Goal: Navigation & Orientation: Find specific page/section

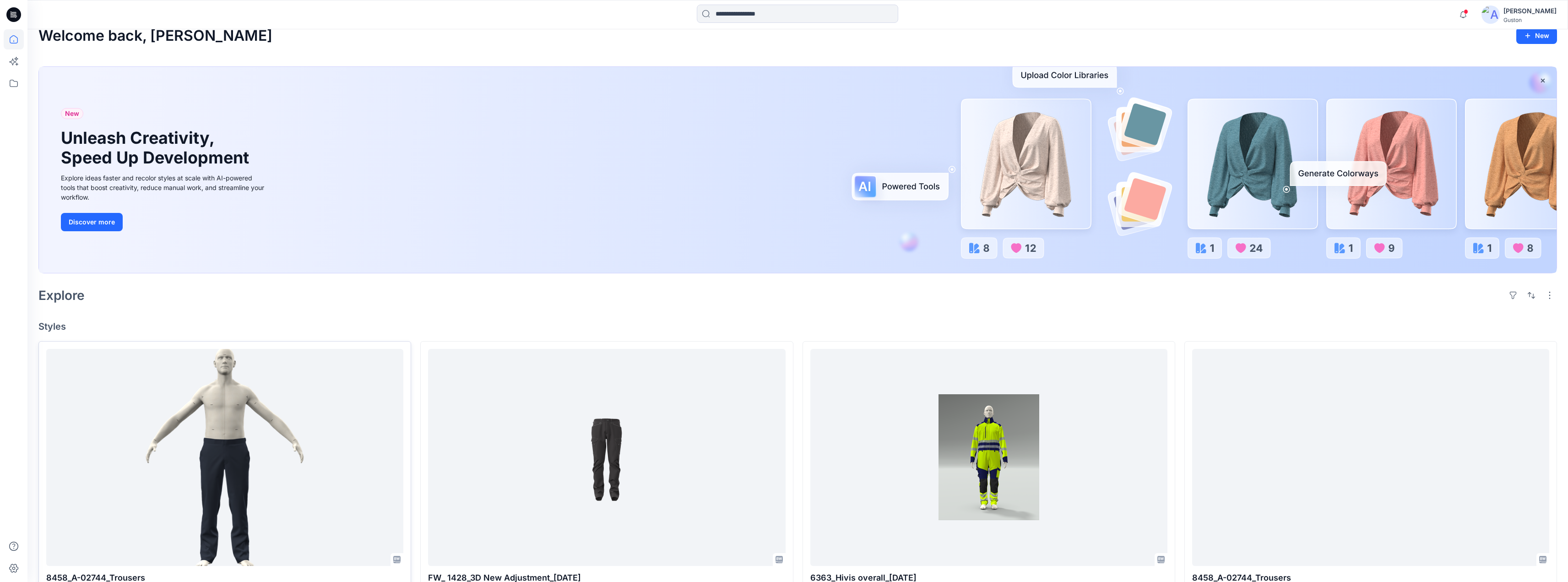
scroll to position [183, 0]
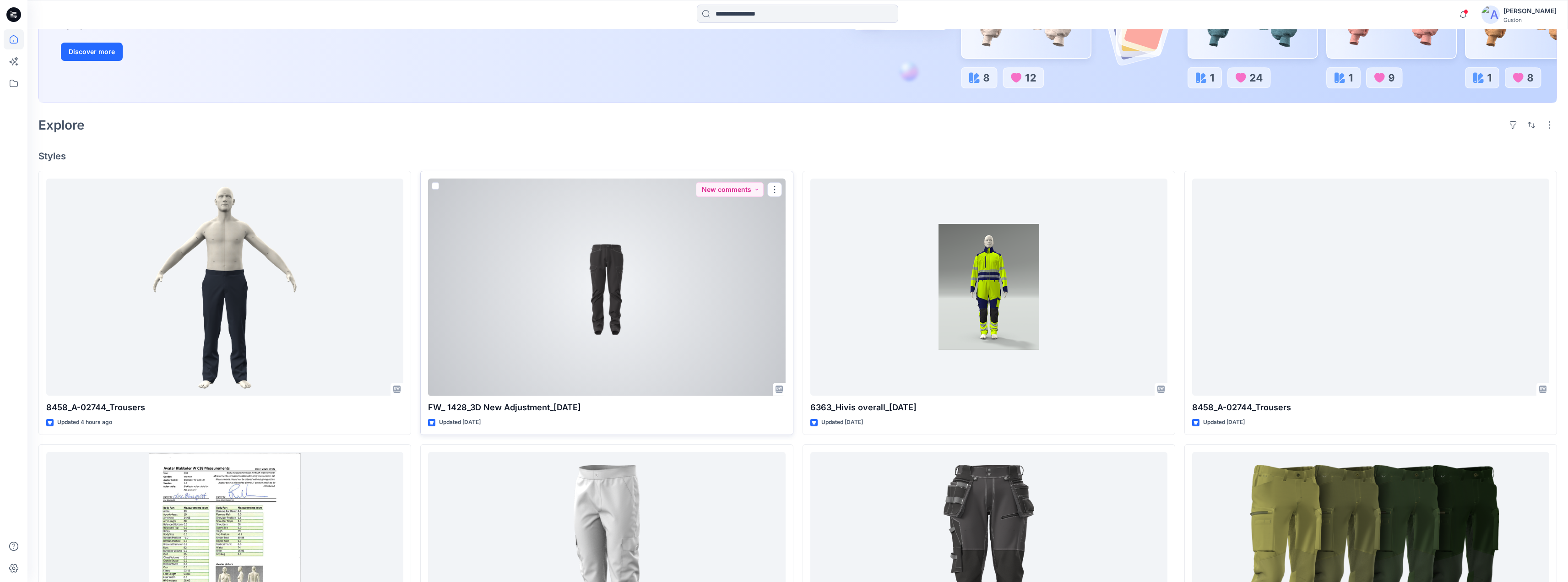
click at [650, 304] on div at bounding box center [606, 287] width 357 height 218
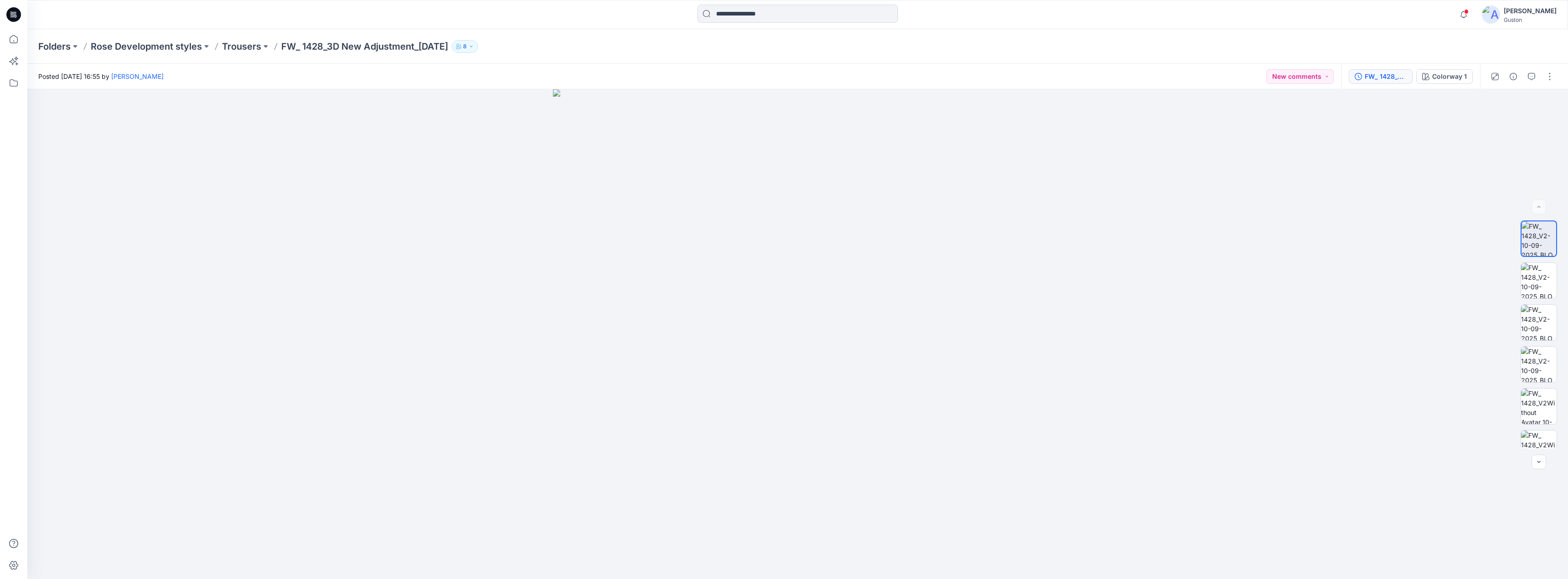
click at [1391, 80] on div "FW_ 1428_V2-10-09-2025" at bounding box center [1385, 77] width 42 height 10
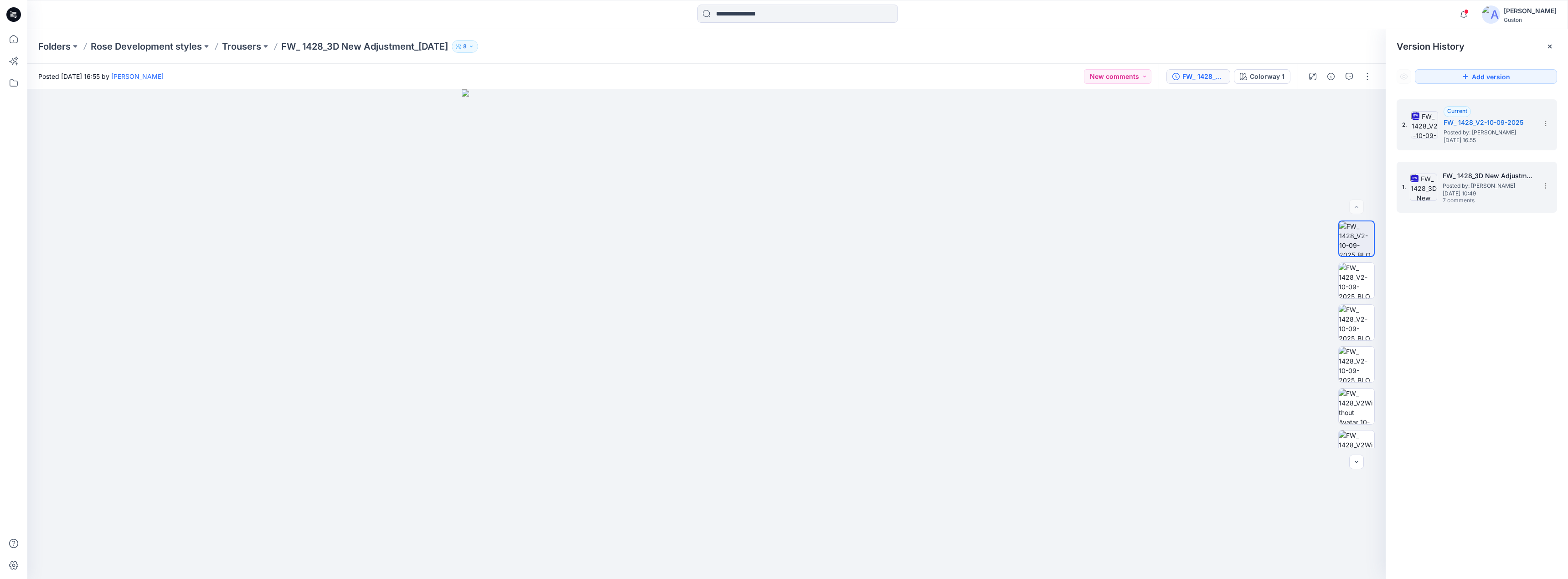
click at [1480, 182] on span "Posted by: Kavindu Ramanayake" at bounding box center [1488, 185] width 91 height 9
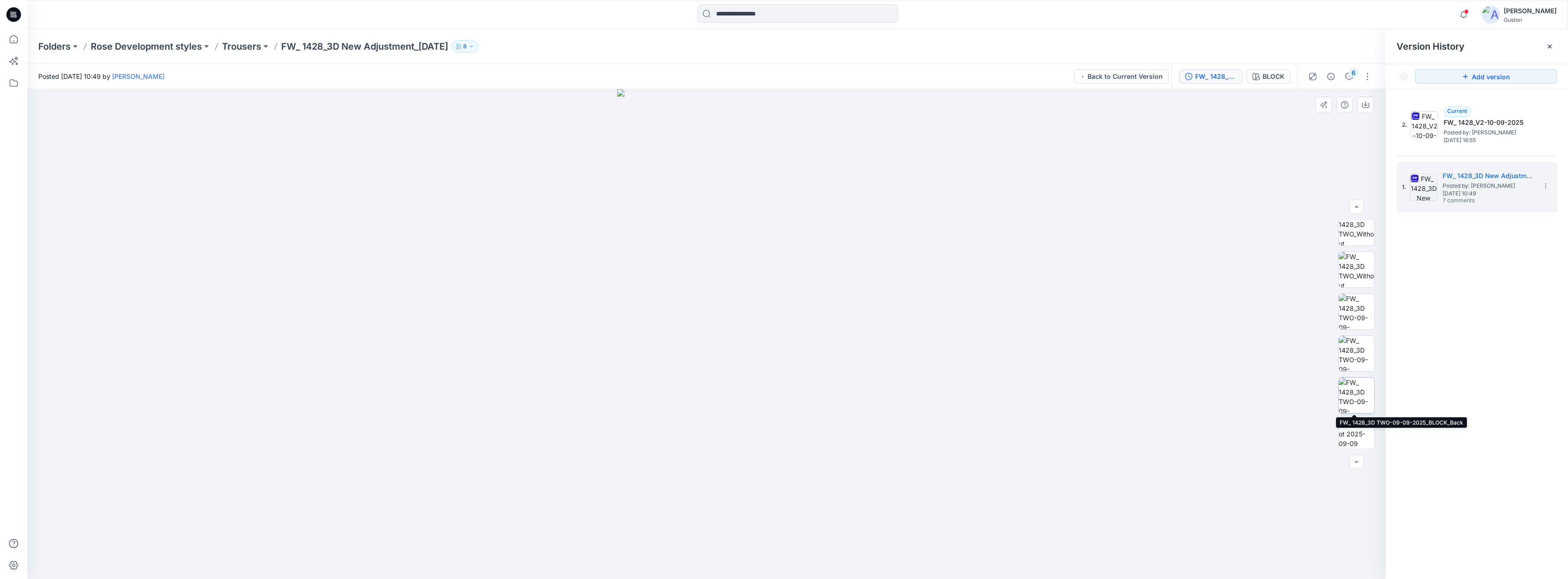
scroll to position [144, 0]
click at [1349, 429] on img at bounding box center [1356, 430] width 35 height 35
drag, startPoint x: 1345, startPoint y: 77, endPoint x: 1351, endPoint y: 79, distance: 6.3
click at [1345, 77] on button "6" at bounding box center [1349, 77] width 15 height 15
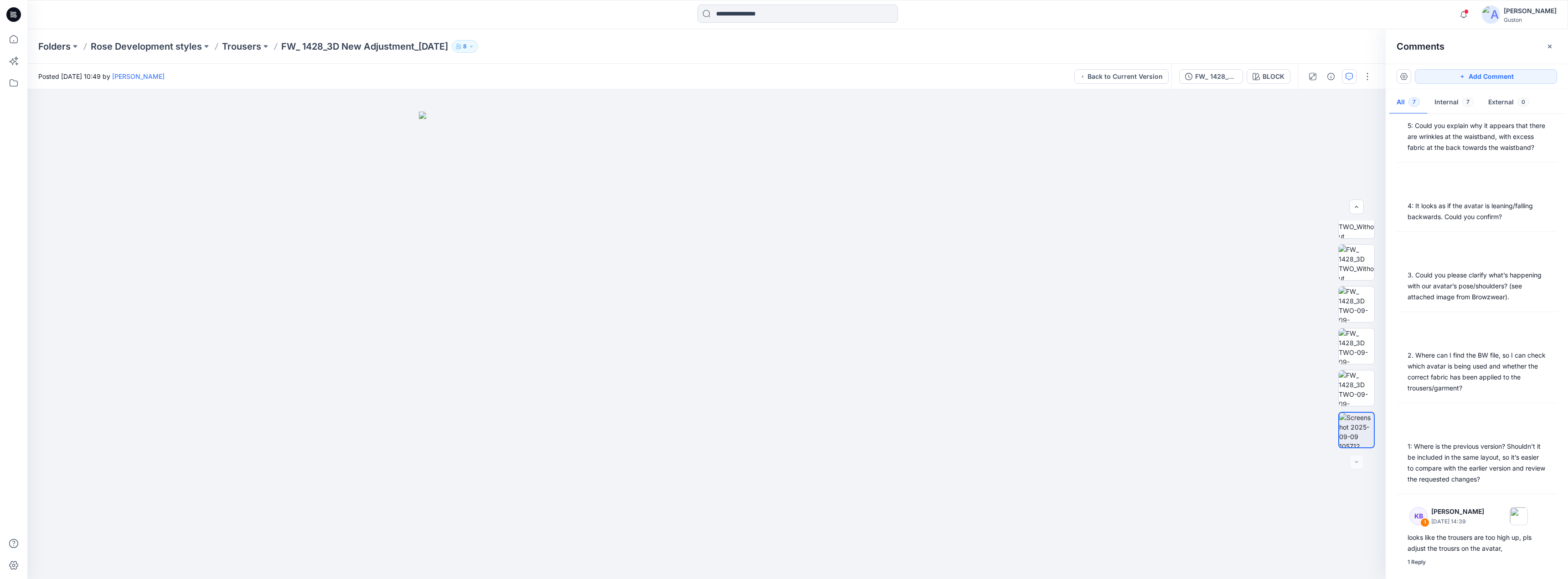
scroll to position [147, 0]
click at [1471, 527] on div "KB 1 Kadire Berisha-Bajraktari September 10, 2025 14:39" at bounding box center [1465, 515] width 126 height 25
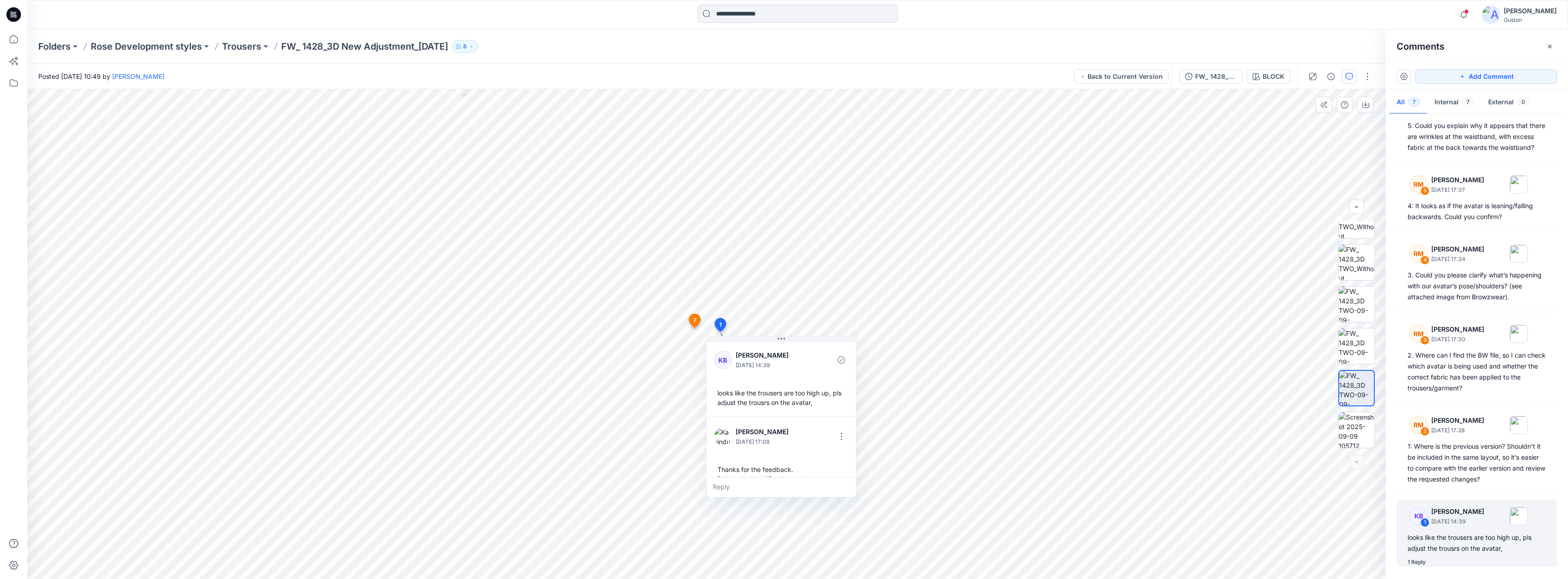
scroll to position [35, 0]
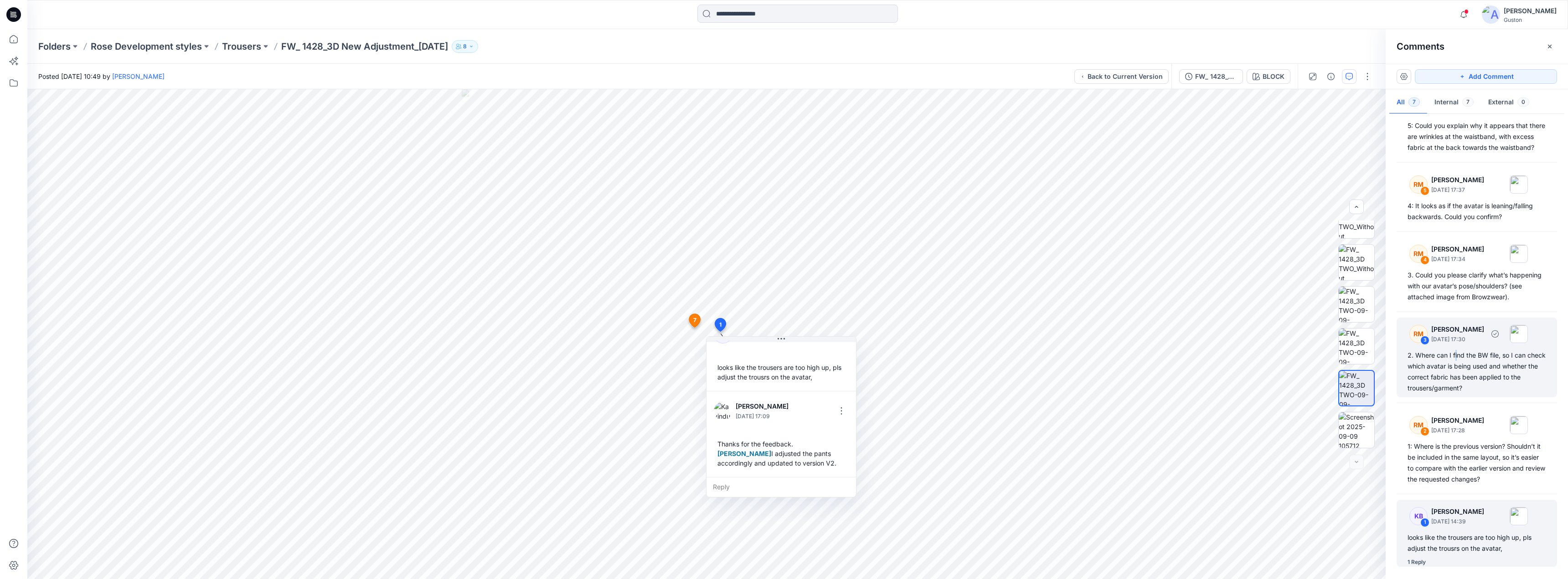
click at [1456, 360] on div "2. Where can I find the BW file, so I can check which avatar is being used and …" at bounding box center [1477, 372] width 139 height 44
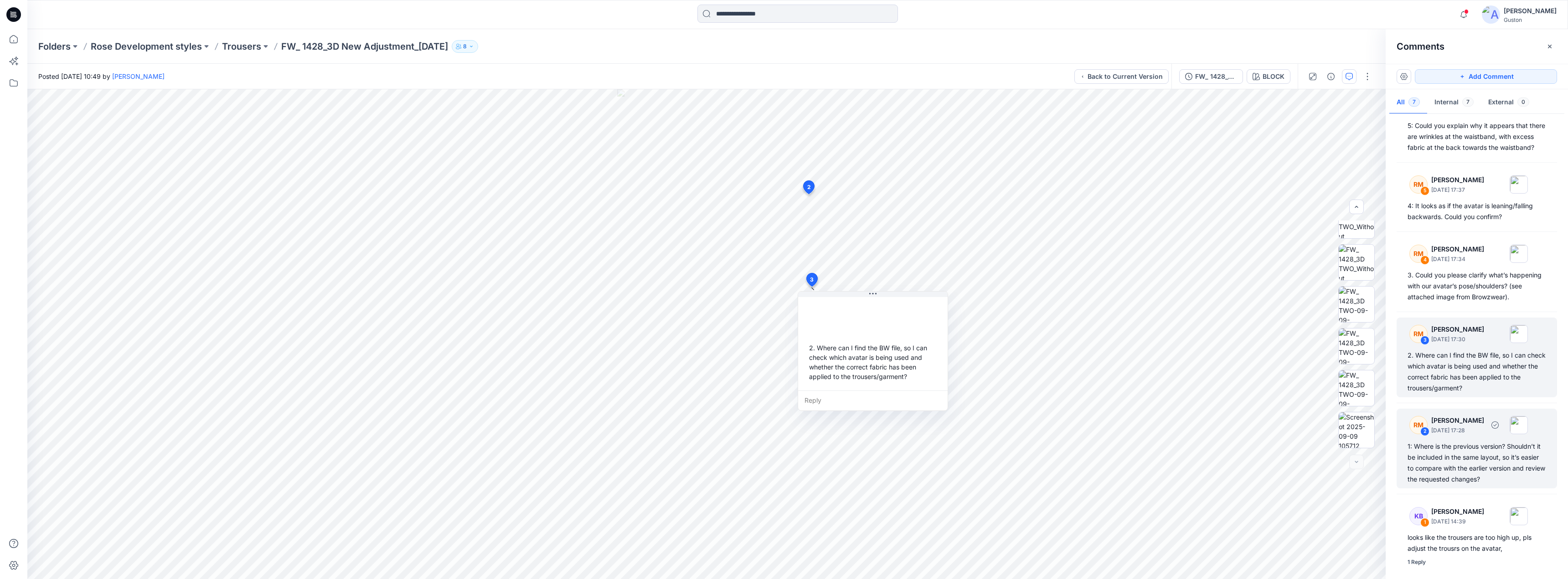
click at [1459, 462] on div "1: Where is the previous version? Shouldn’t it be included in the same layout, …" at bounding box center [1477, 463] width 139 height 44
click at [1482, 369] on div "2. Where can I find the BW file, so I can check which avatar is being used and …" at bounding box center [1477, 372] width 139 height 44
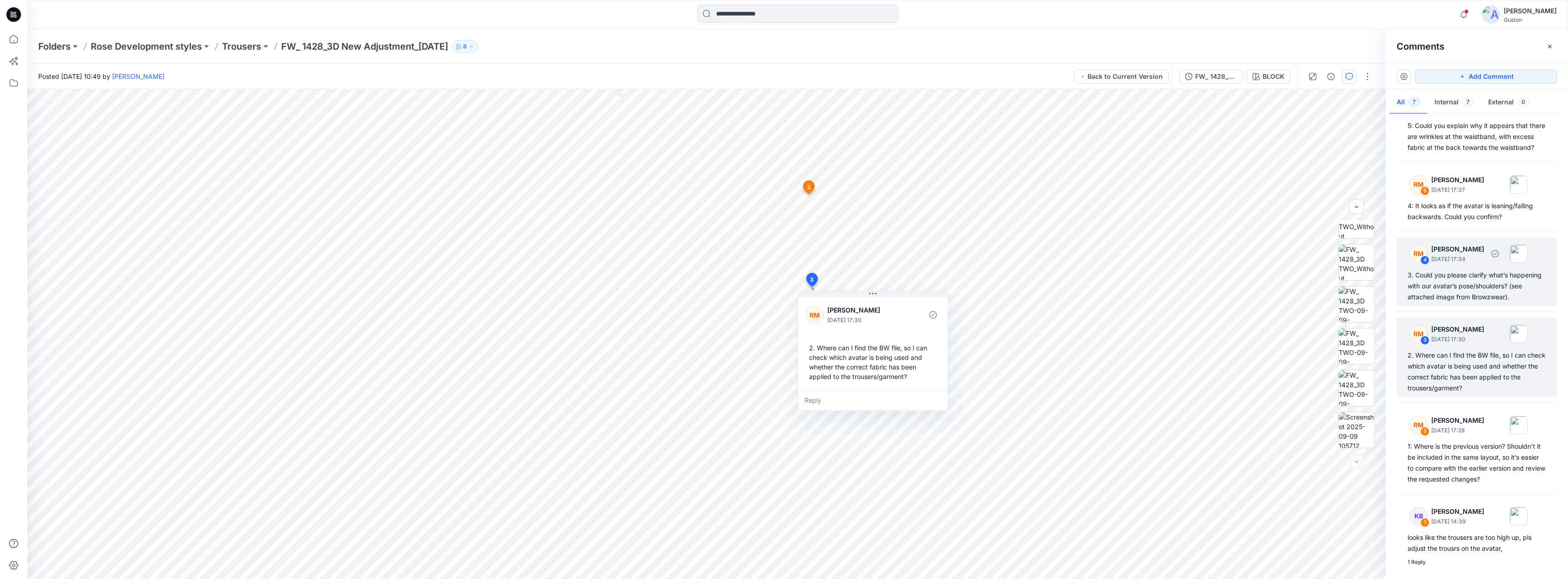
click at [1458, 283] on div "3. Could you please clarify what’s happening with our avatar’s pose/shoulders? …" at bounding box center [1477, 286] width 139 height 33
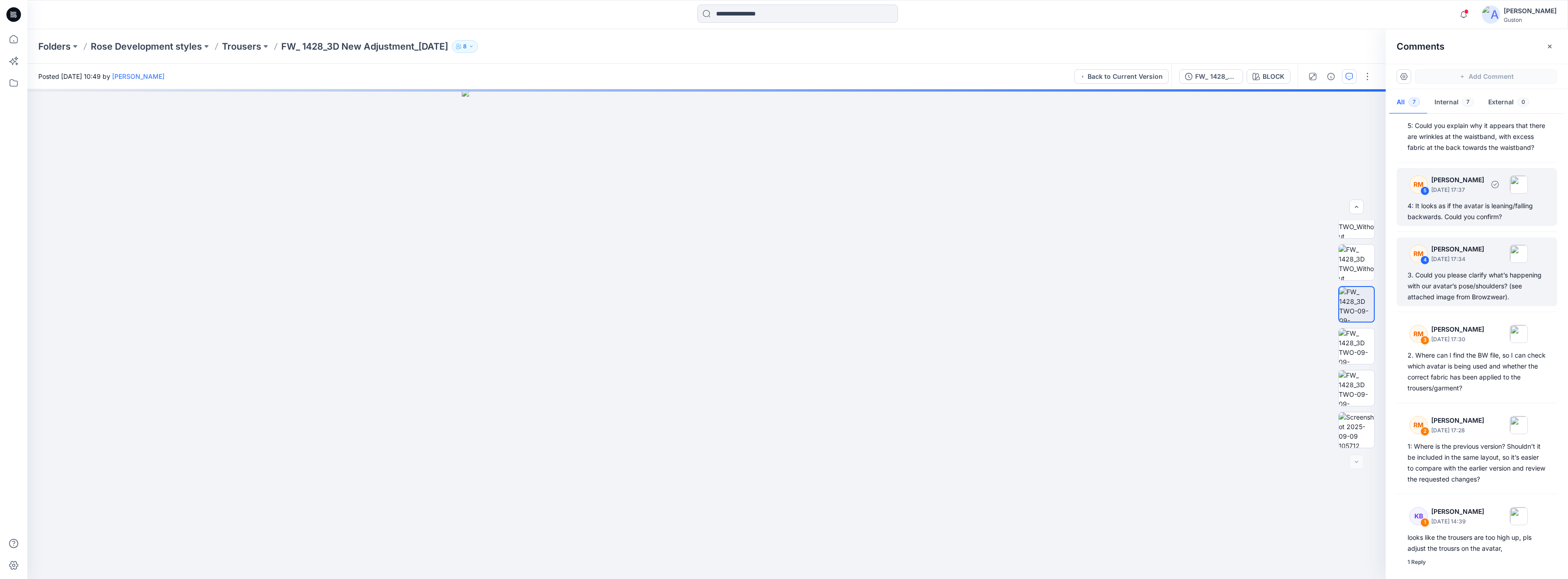
click at [1473, 200] on div "4: It looks as if the avatar is leaning/falling backwards. Could you confirm?" at bounding box center [1477, 211] width 139 height 22
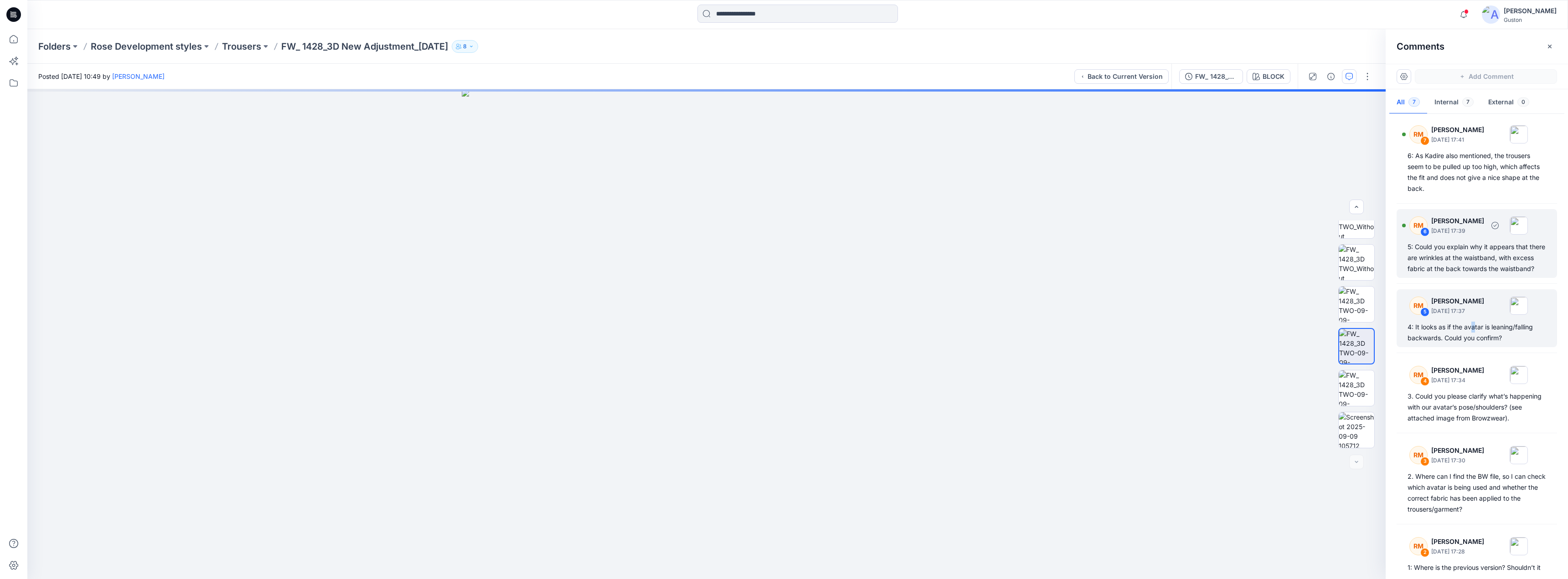
scroll to position [0, 0]
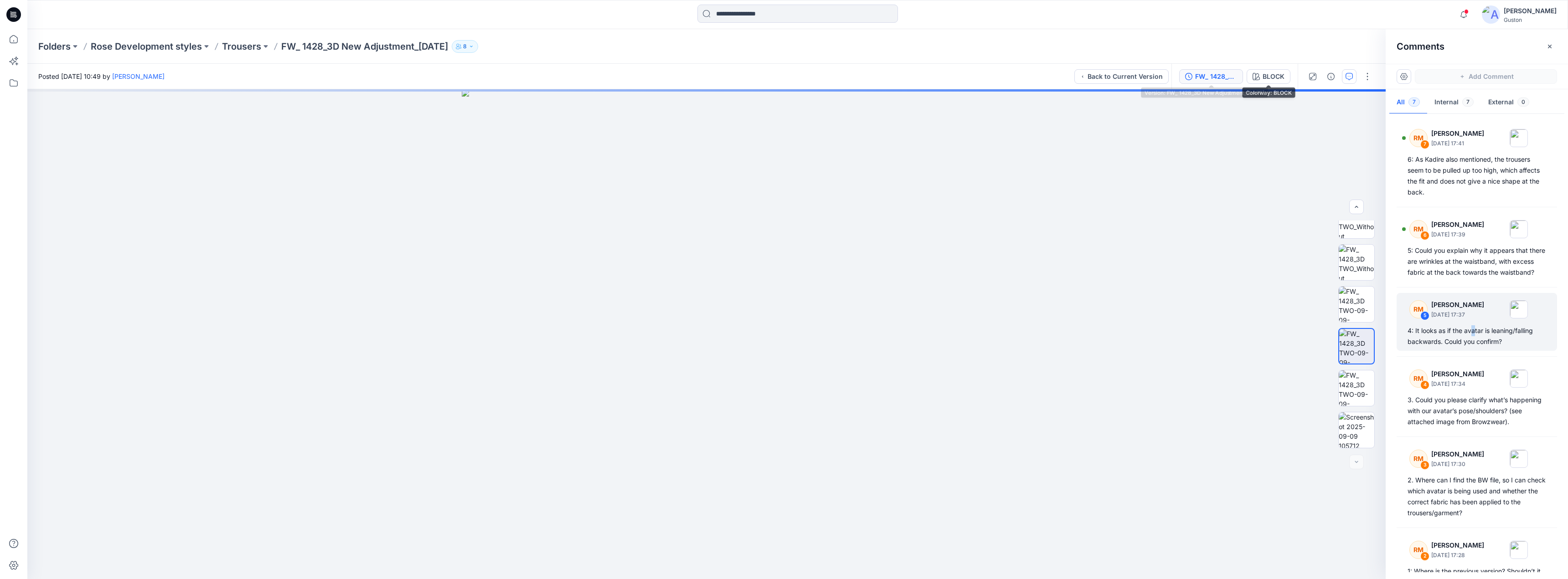
click at [1213, 75] on div "FW_ 1428_3D New Adjustment_[DATE]" at bounding box center [1216, 77] width 42 height 10
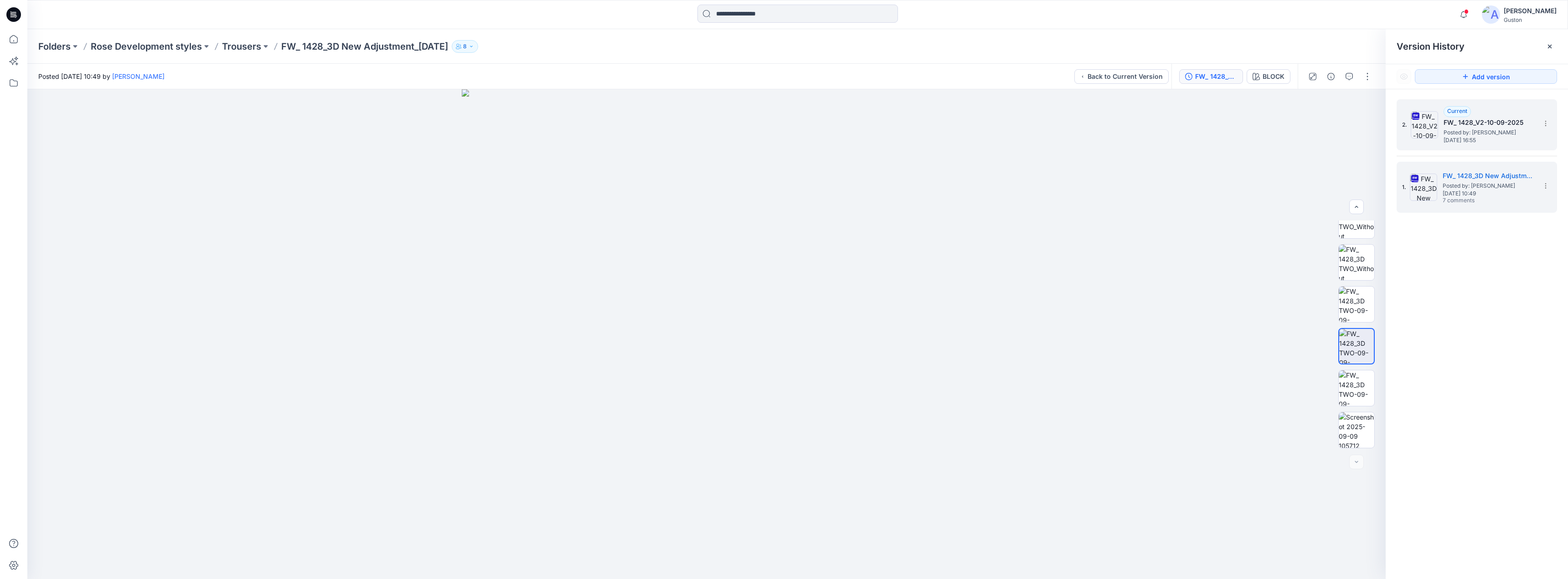
click at [1478, 139] on span "Wednesday, September 10, 2025 16:55" at bounding box center [1489, 140] width 91 height 6
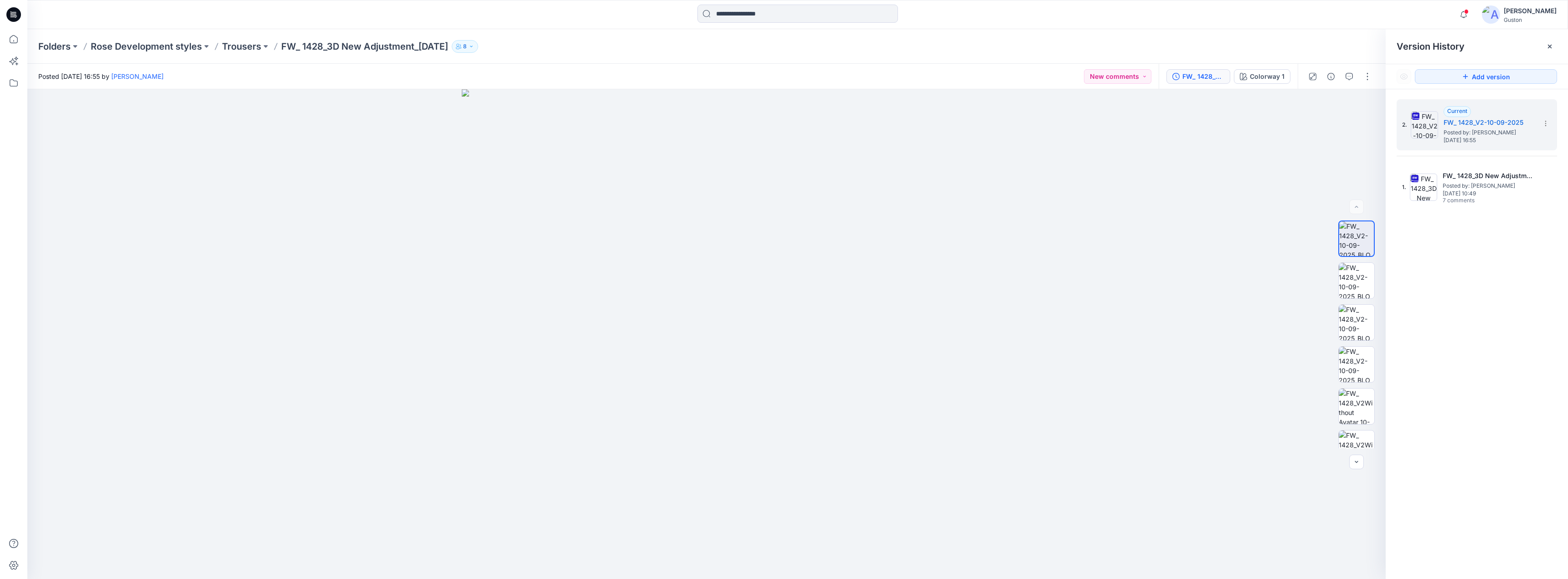
drag, startPoint x: 1451, startPoint y: 229, endPoint x: 1442, endPoint y: 217, distance: 15.0
click at [1451, 229] on div "2. Current FW_ 1428_V2-10-09-2025 Posted by: Kavindu Ramanayake Wednesday, Sept…" at bounding box center [1477, 341] width 183 height 503
click at [1496, 202] on span "7 comments" at bounding box center [1474, 201] width 64 height 7
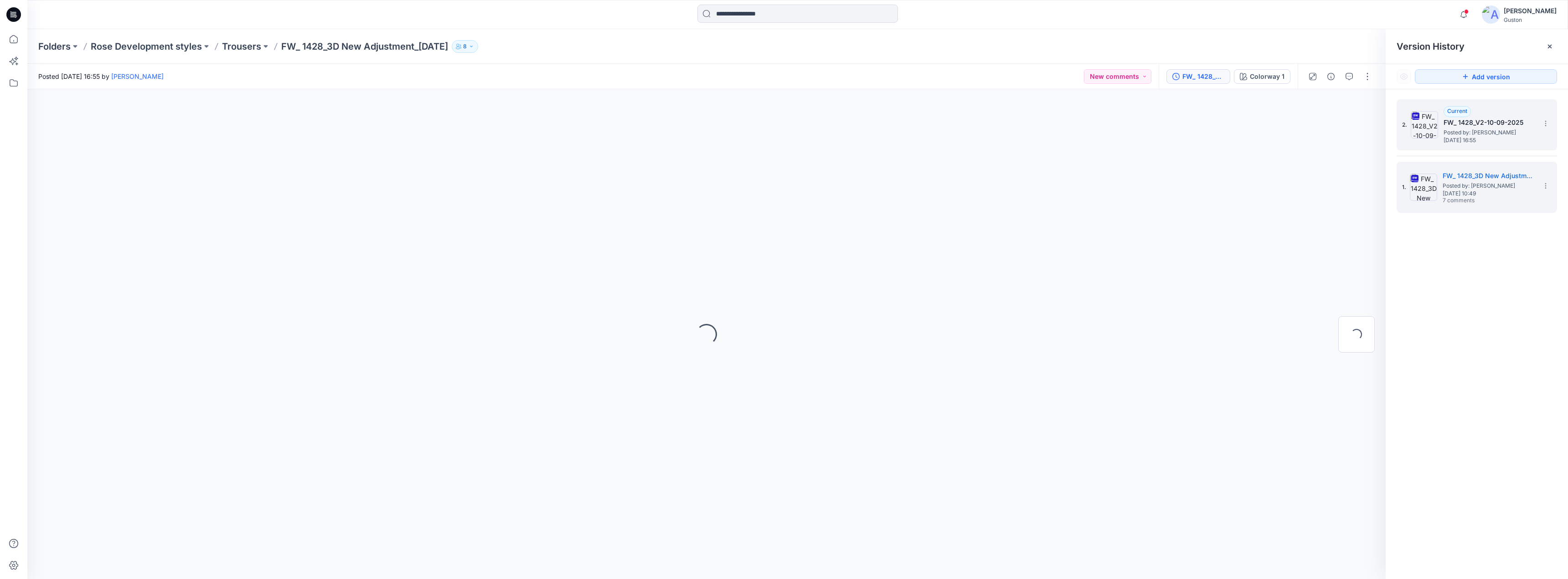
click at [1502, 119] on h5 "FW_ 1428_V2-10-09-2025" at bounding box center [1489, 122] width 91 height 11
click at [1493, 140] on span "Wednesday, September 10, 2025 16:55" at bounding box center [1489, 140] width 91 height 6
click at [1489, 179] on h5 "FW_ 1428_3D New Adjustment_[DATE]" at bounding box center [1488, 176] width 91 height 11
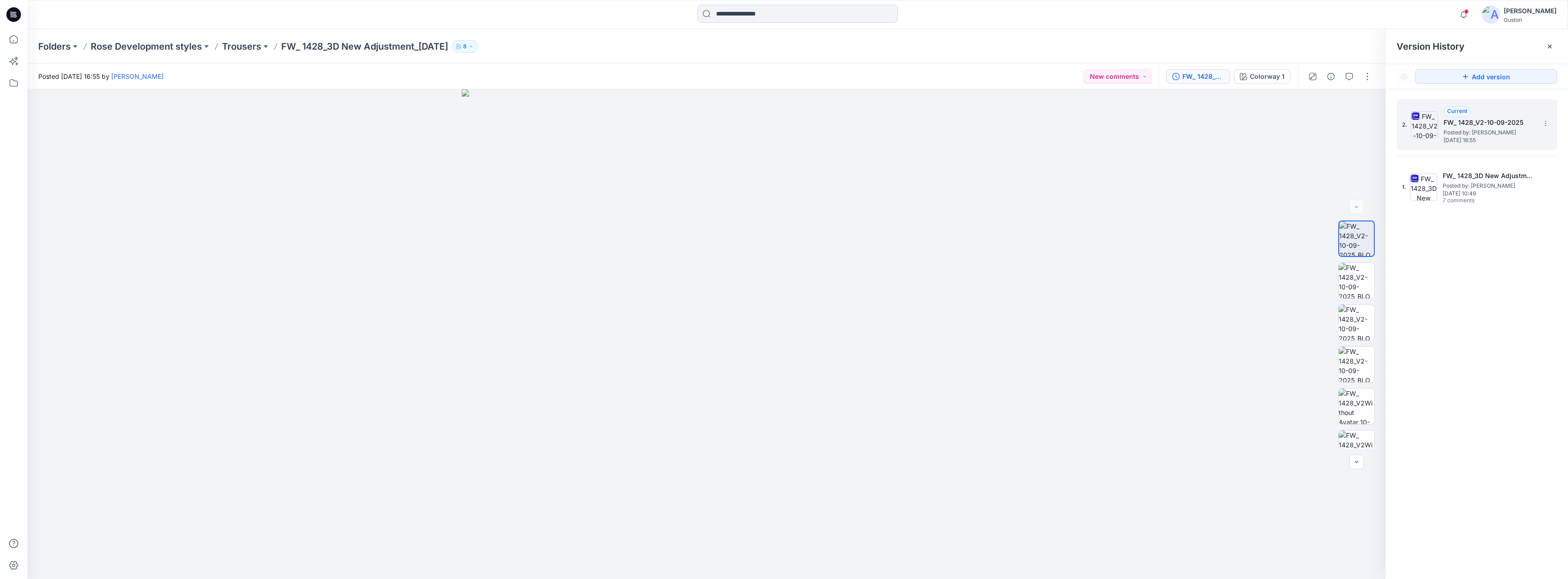
click at [1480, 137] on span "Wednesday, September 10, 2025 16:55" at bounding box center [1489, 140] width 91 height 6
drag, startPoint x: 603, startPoint y: 507, endPoint x: 552, endPoint y: 496, distance: 52.2
click at [552, 497] on img at bounding box center [707, 334] width 490 height 490
click at [1357, 324] on img at bounding box center [1356, 322] width 35 height 35
click at [1355, 367] on img at bounding box center [1356, 364] width 35 height 35
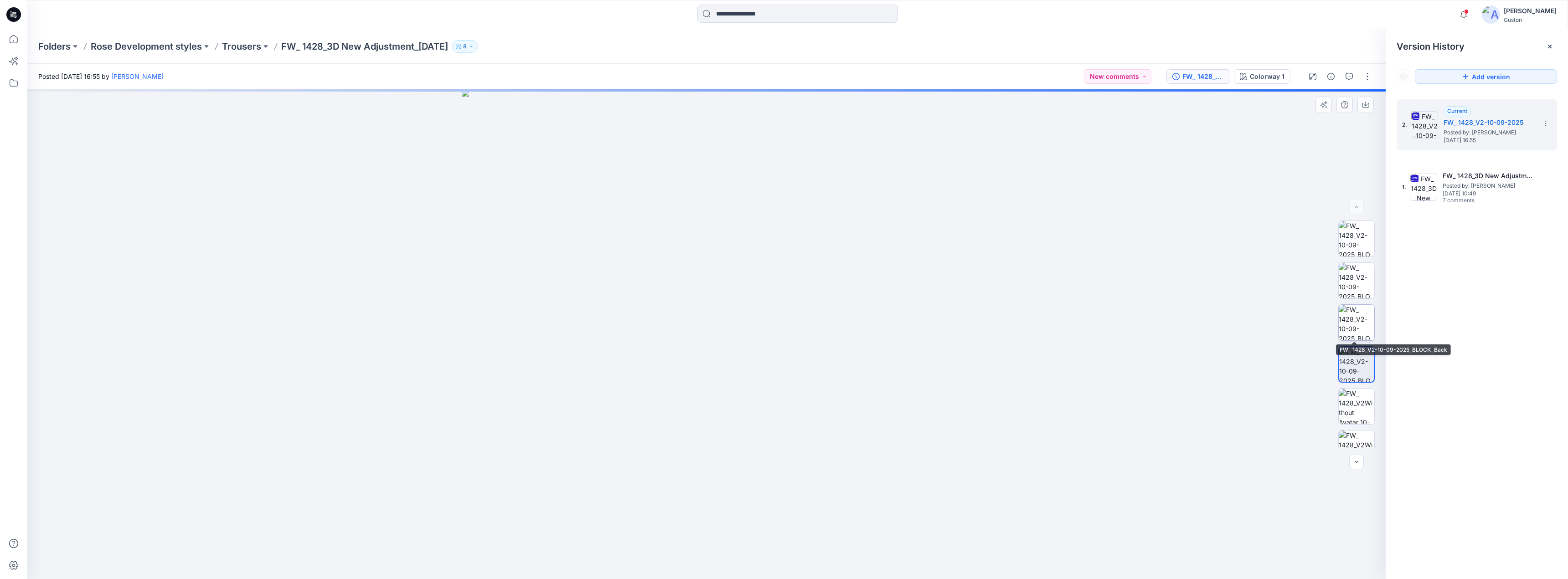
click at [1351, 325] on img at bounding box center [1356, 322] width 35 height 35
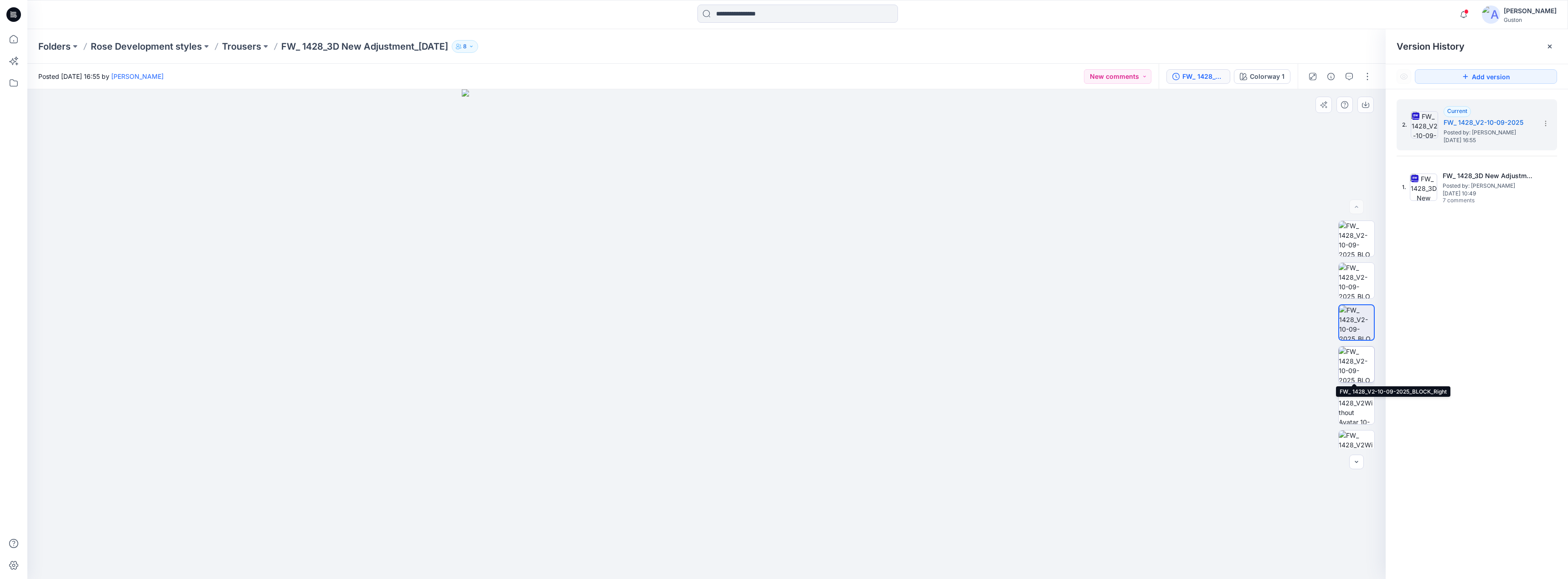
click at [1353, 374] on img at bounding box center [1356, 364] width 35 height 35
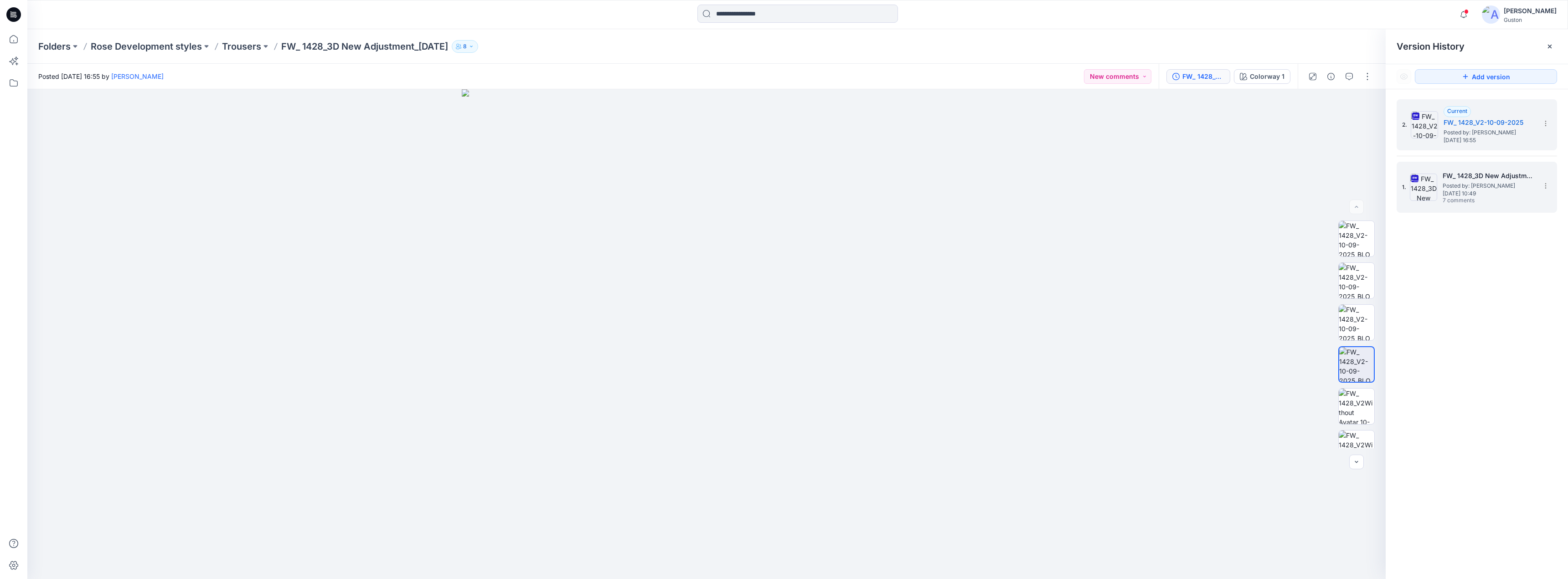
click at [1485, 173] on h5 "FW_ 1428_3D New Adjustment_[DATE]" at bounding box center [1488, 176] width 91 height 11
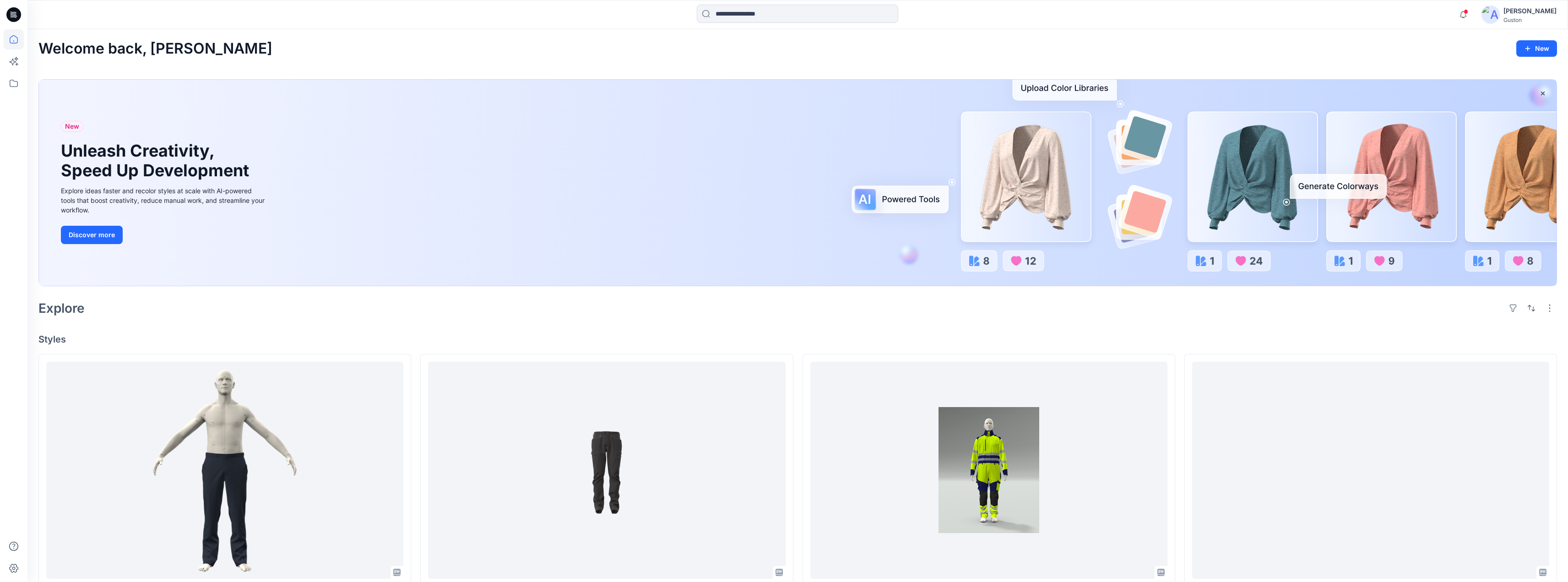
click at [1511, 13] on div "[PERSON_NAME]" at bounding box center [1529, 11] width 53 height 11
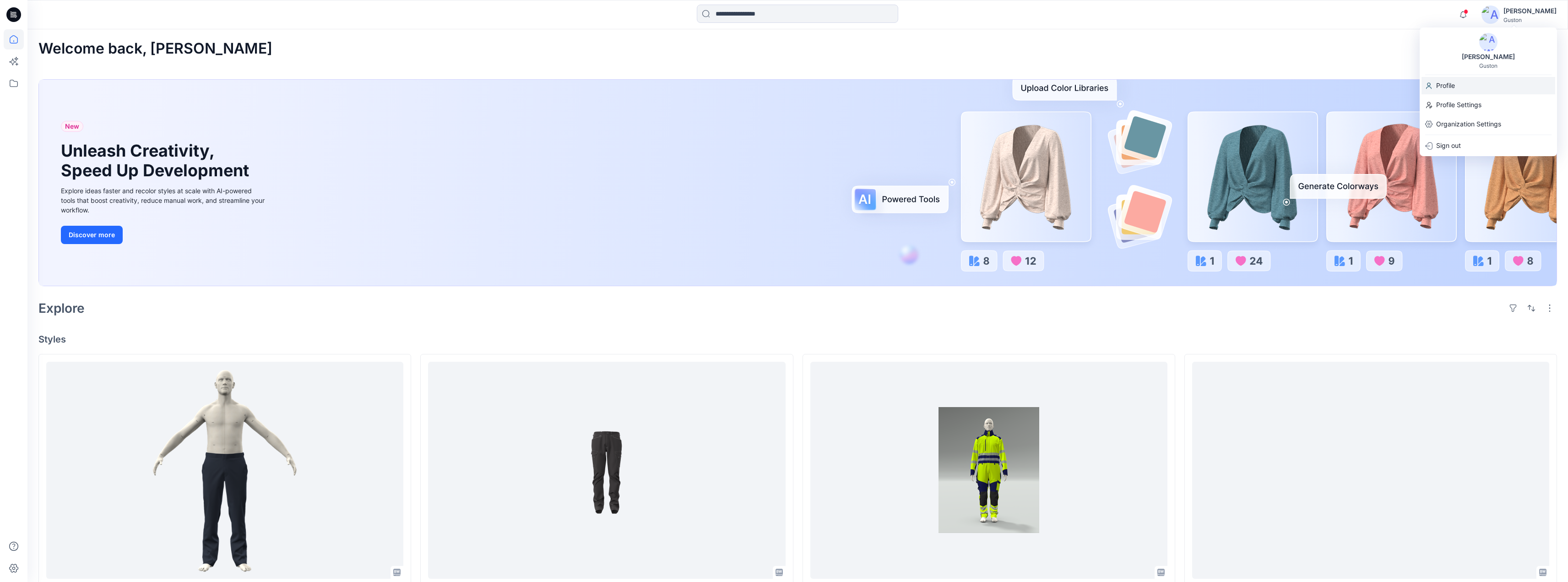
click at [1451, 84] on p "Profile" at bounding box center [1445, 86] width 19 height 17
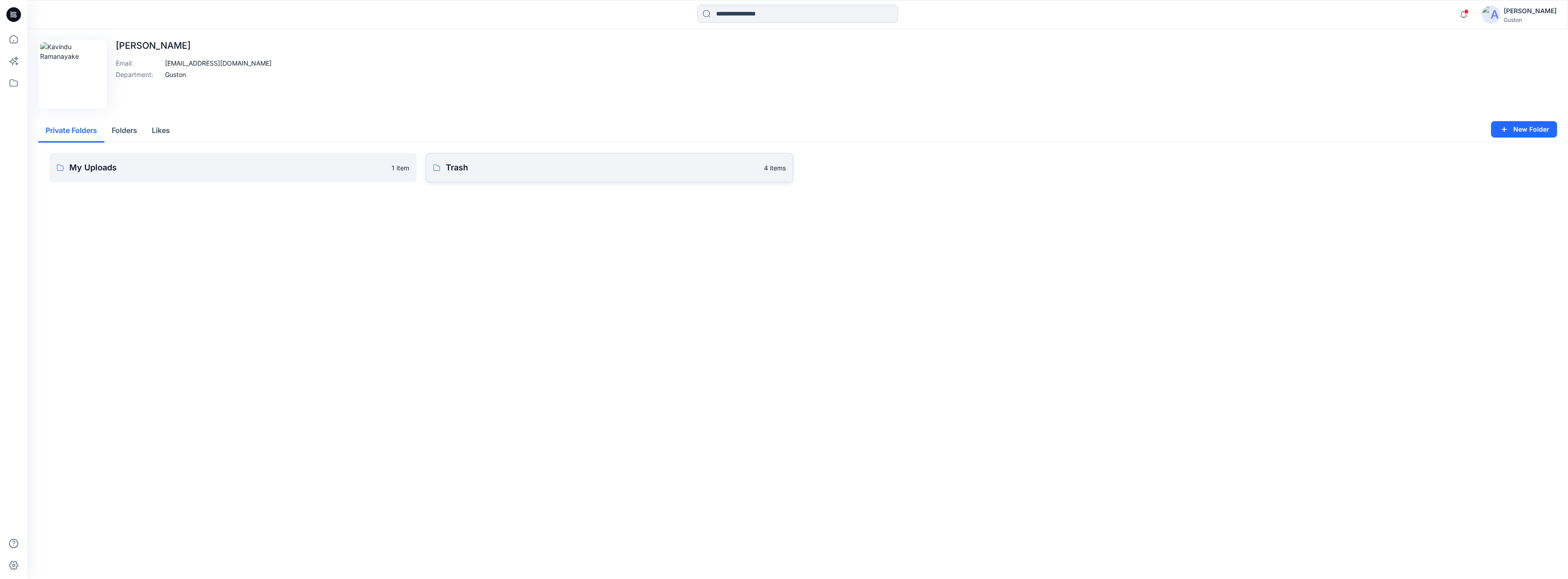
click at [527, 166] on p "Trash" at bounding box center [602, 167] width 313 height 13
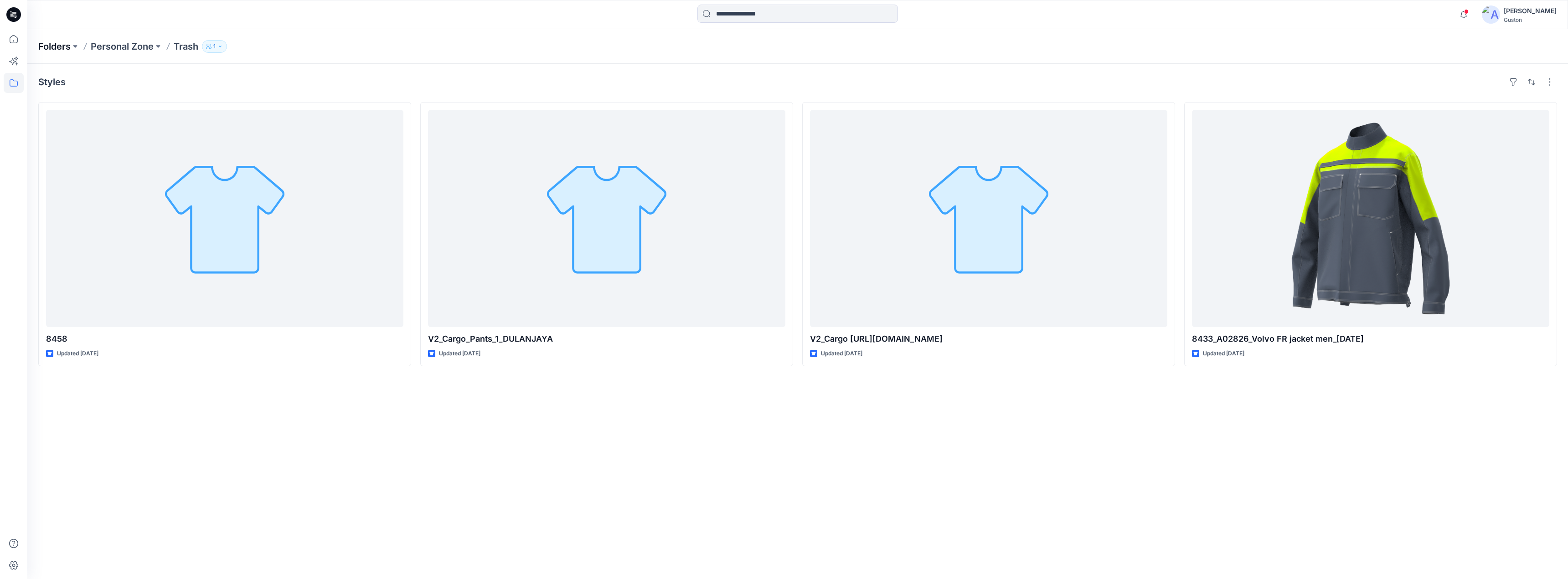
click at [57, 45] on p "Folders" at bounding box center [54, 46] width 32 height 13
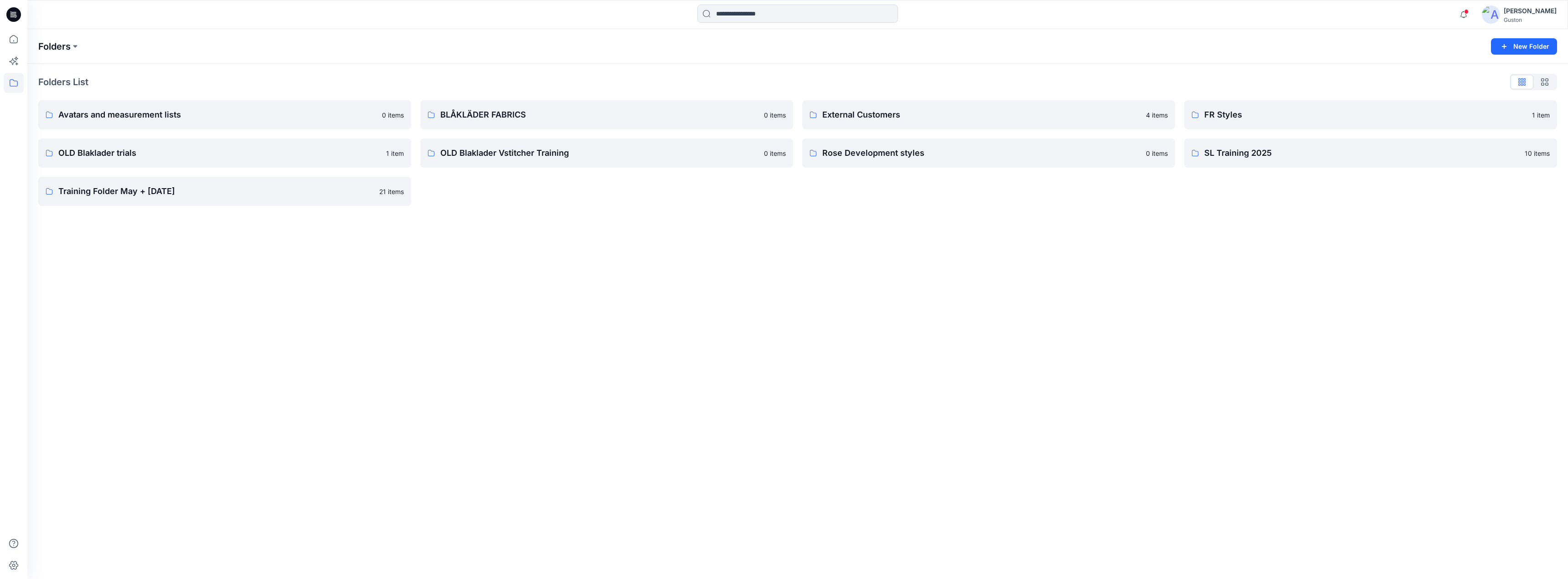
click at [69, 44] on p "Folders" at bounding box center [54, 46] width 32 height 13
click at [1278, 253] on div "Folders New Folder Folders List Avatars and measurement lists 0 items OLD Blakl…" at bounding box center [797, 304] width 1541 height 550
click at [1524, 13] on div "[PERSON_NAME]" at bounding box center [1530, 11] width 53 height 11
click at [1453, 86] on p "Profile" at bounding box center [1446, 85] width 19 height 17
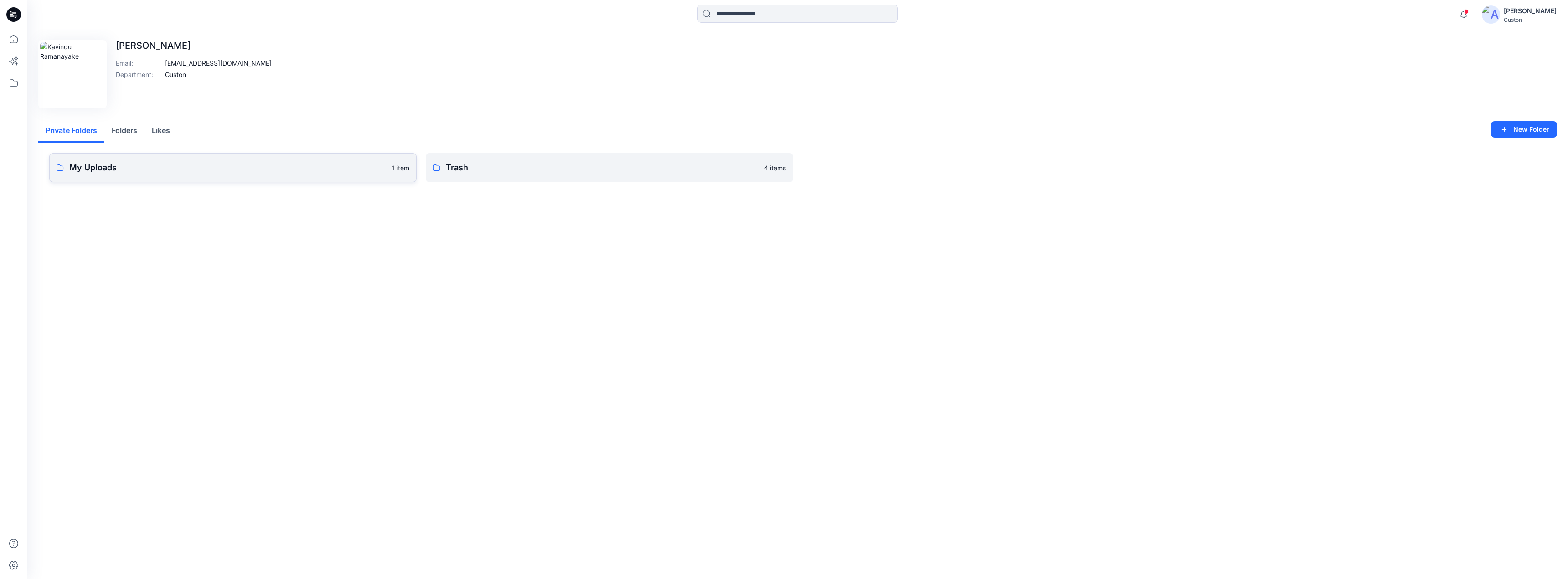
click at [281, 172] on p "My Uploads" at bounding box center [228, 167] width 317 height 13
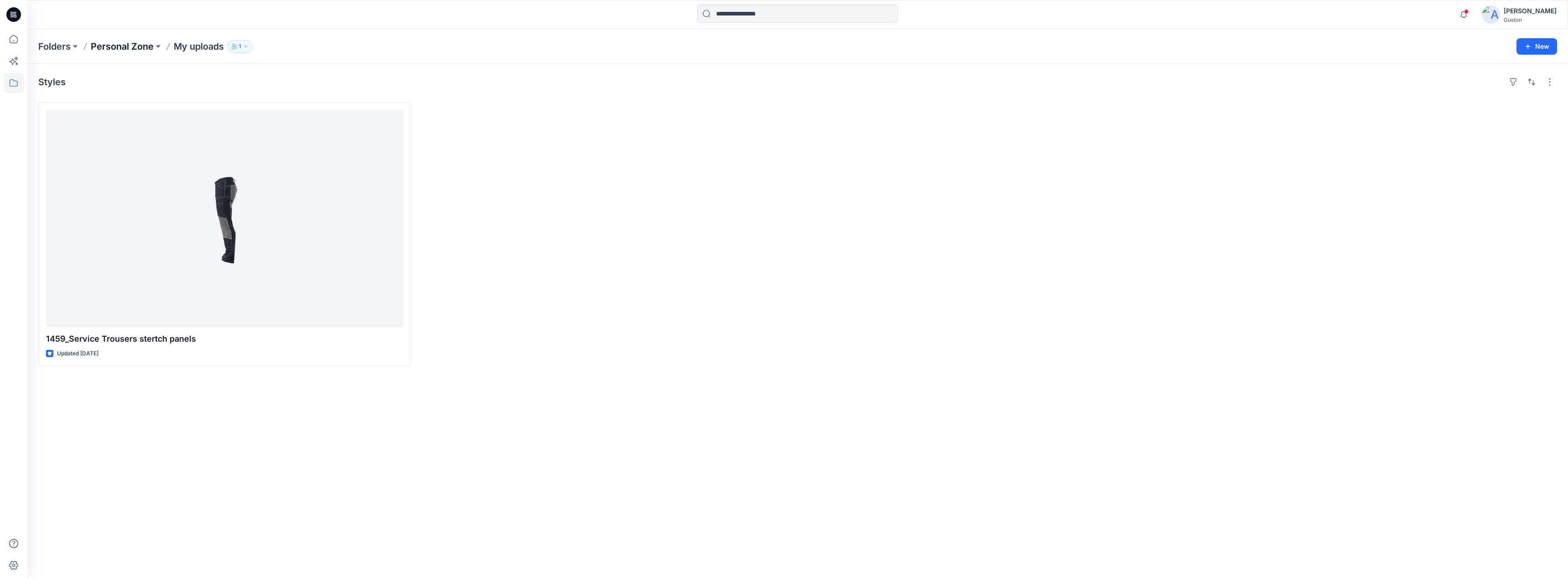
click at [123, 46] on p "Personal Zone" at bounding box center [122, 46] width 63 height 13
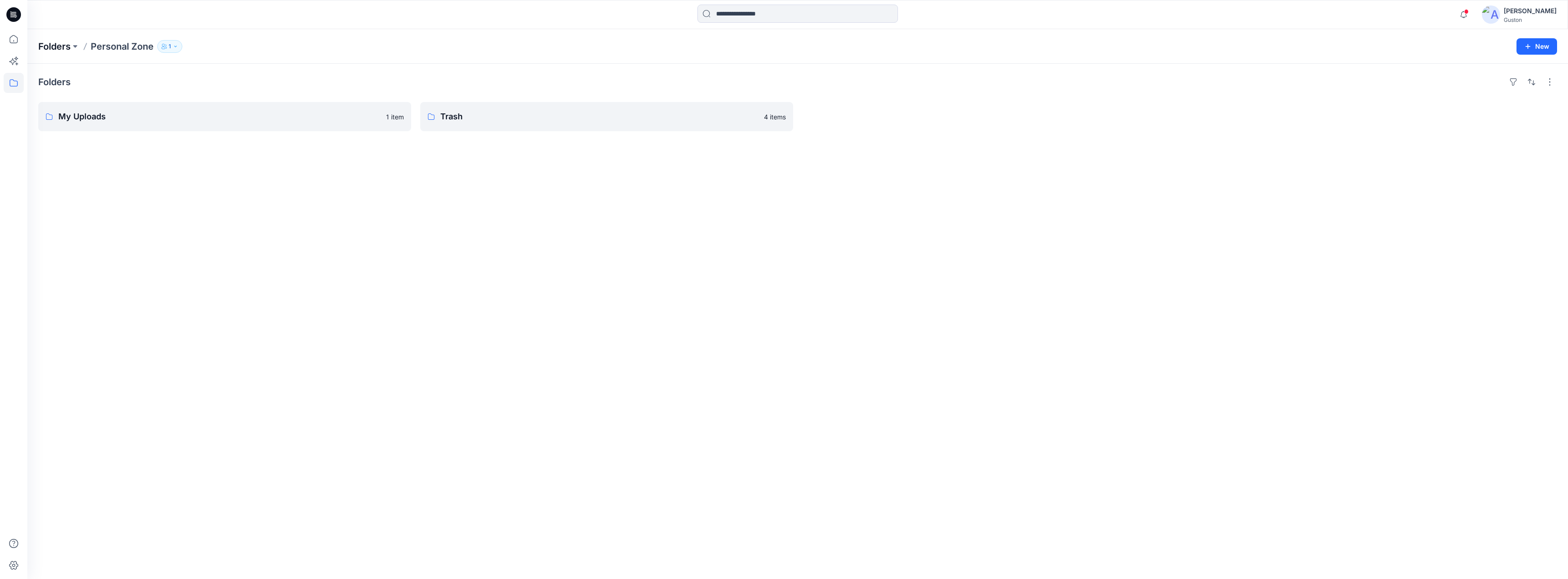
click at [55, 44] on p "Folders" at bounding box center [54, 46] width 32 height 13
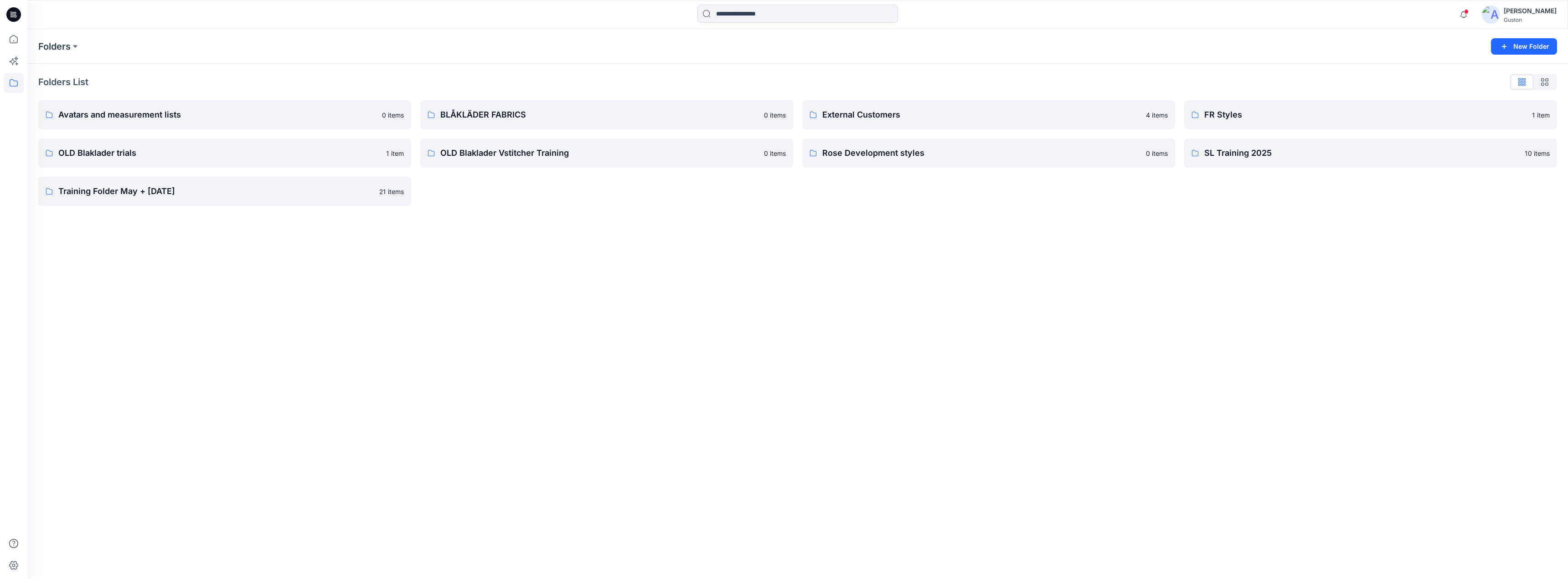
click at [1520, 17] on div "Guston" at bounding box center [1530, 19] width 53 height 7
click at [1449, 83] on p "Profile" at bounding box center [1446, 85] width 19 height 17
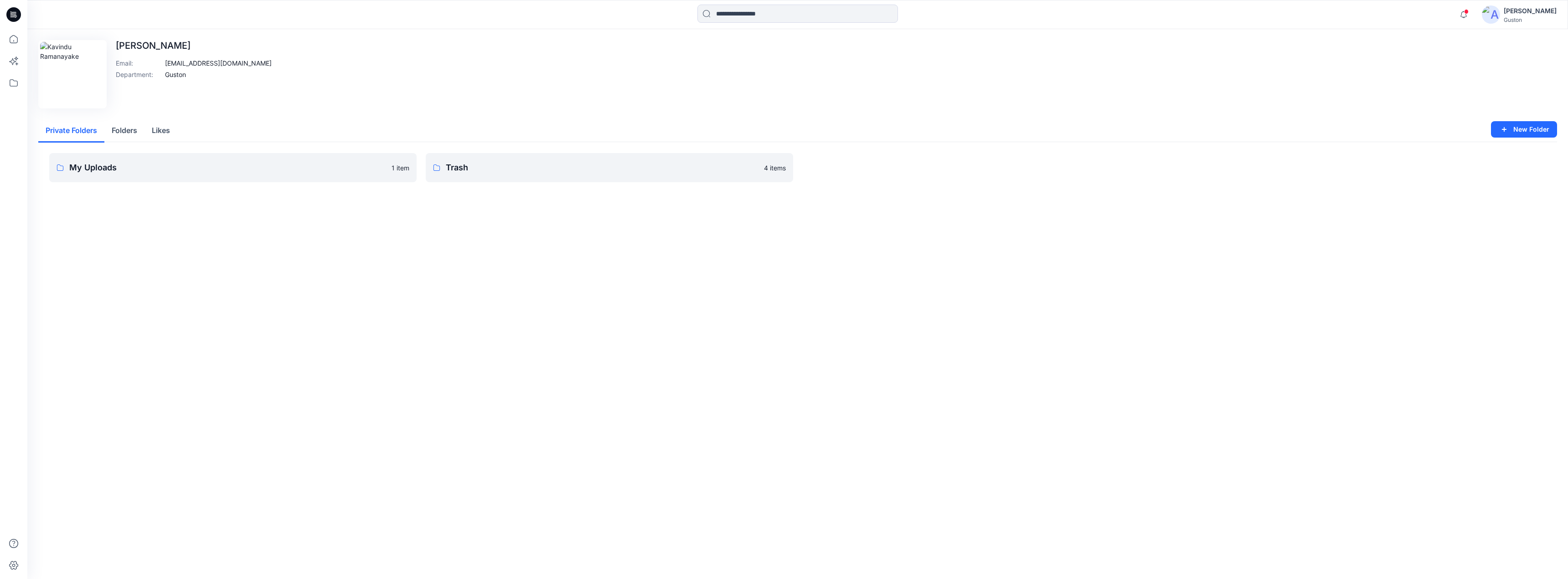
click at [128, 129] on button "Folders" at bounding box center [124, 131] width 40 height 23
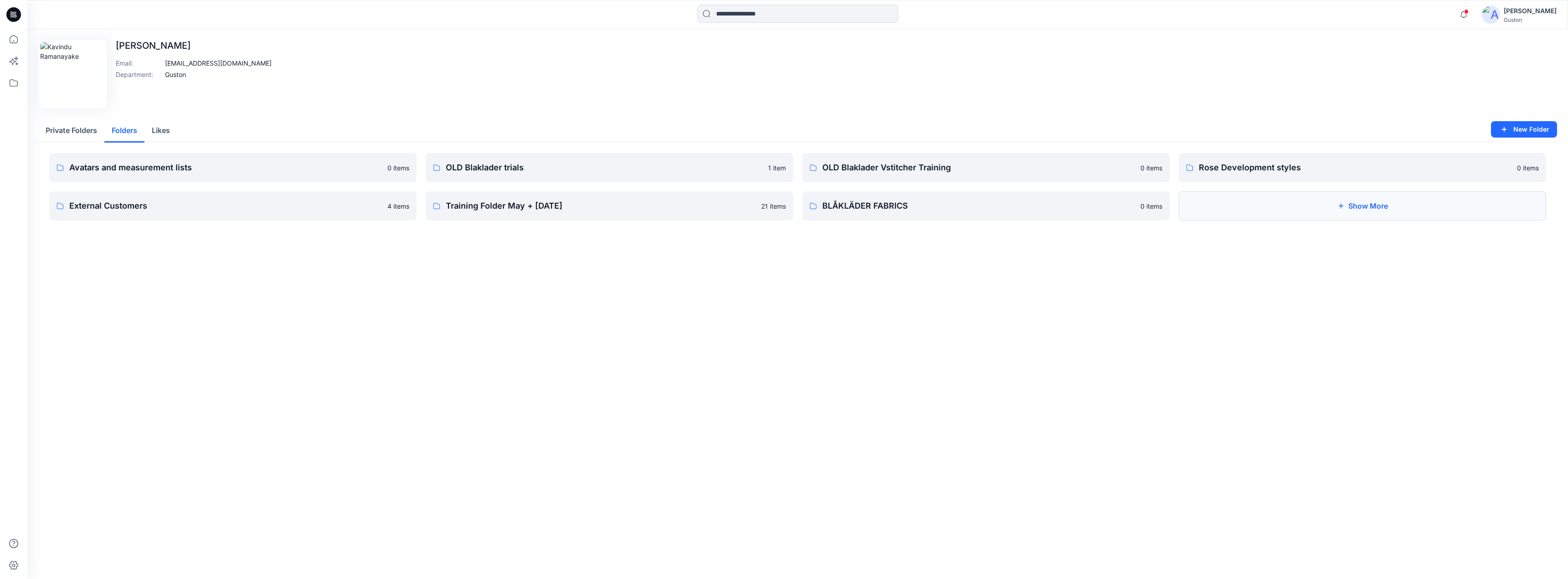
click at [1282, 202] on button "Show More" at bounding box center [1362, 206] width 368 height 29
click at [72, 130] on button "Private Folders" at bounding box center [71, 131] width 66 height 23
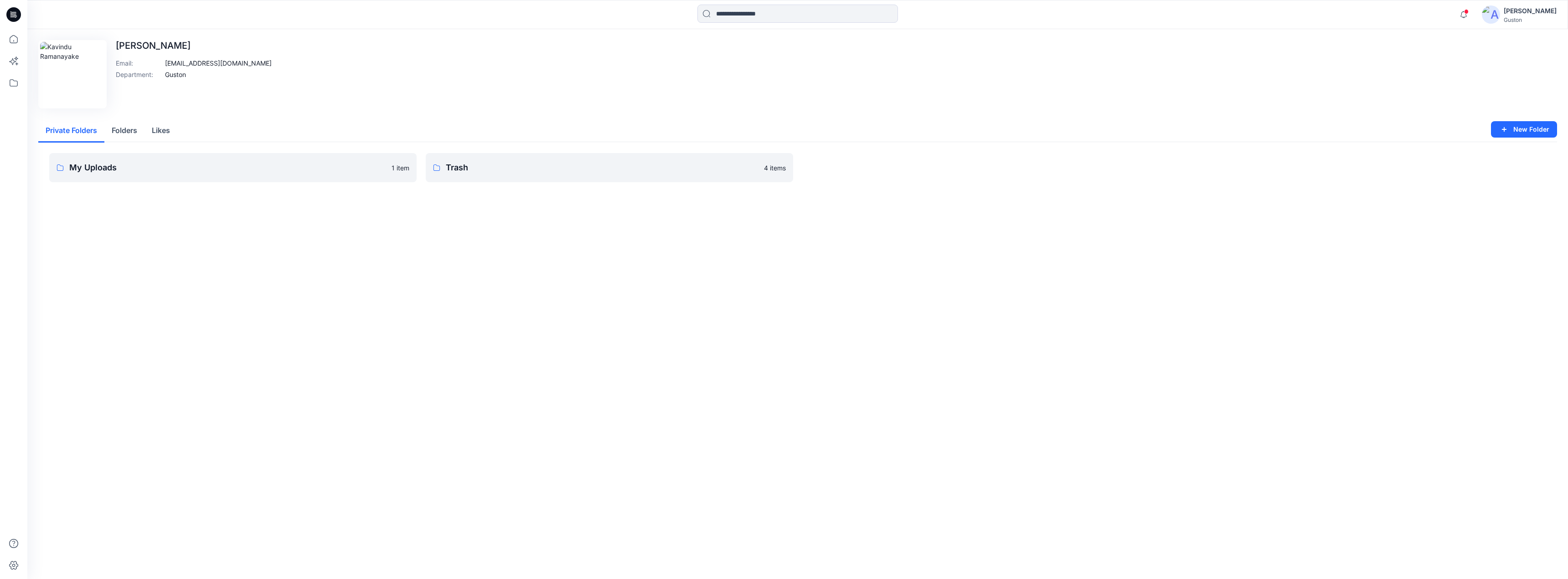
click at [133, 130] on button "Folders" at bounding box center [124, 131] width 40 height 23
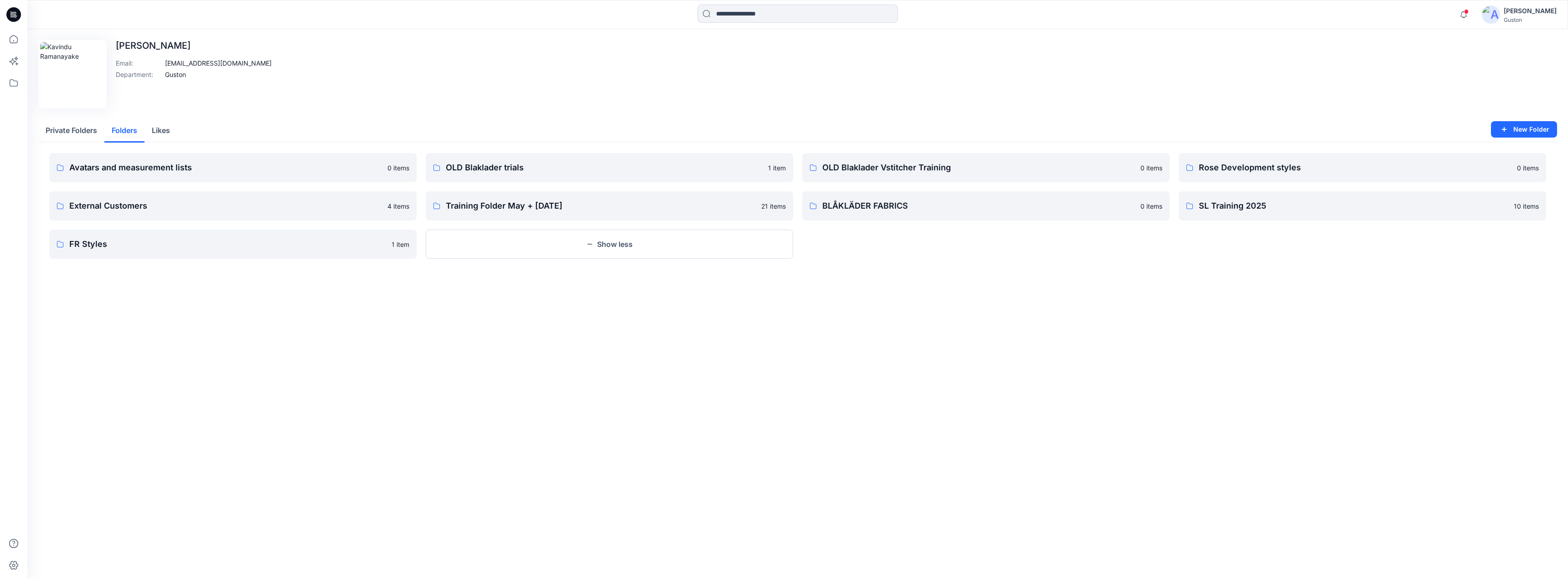
click at [658, 249] on button "Show less" at bounding box center [609, 244] width 368 height 29
click at [1311, 214] on button "Show More" at bounding box center [1362, 206] width 368 height 29
click at [720, 254] on button "Show less" at bounding box center [609, 244] width 368 height 29
click at [1427, 202] on button "Show More" at bounding box center [1362, 206] width 368 height 29
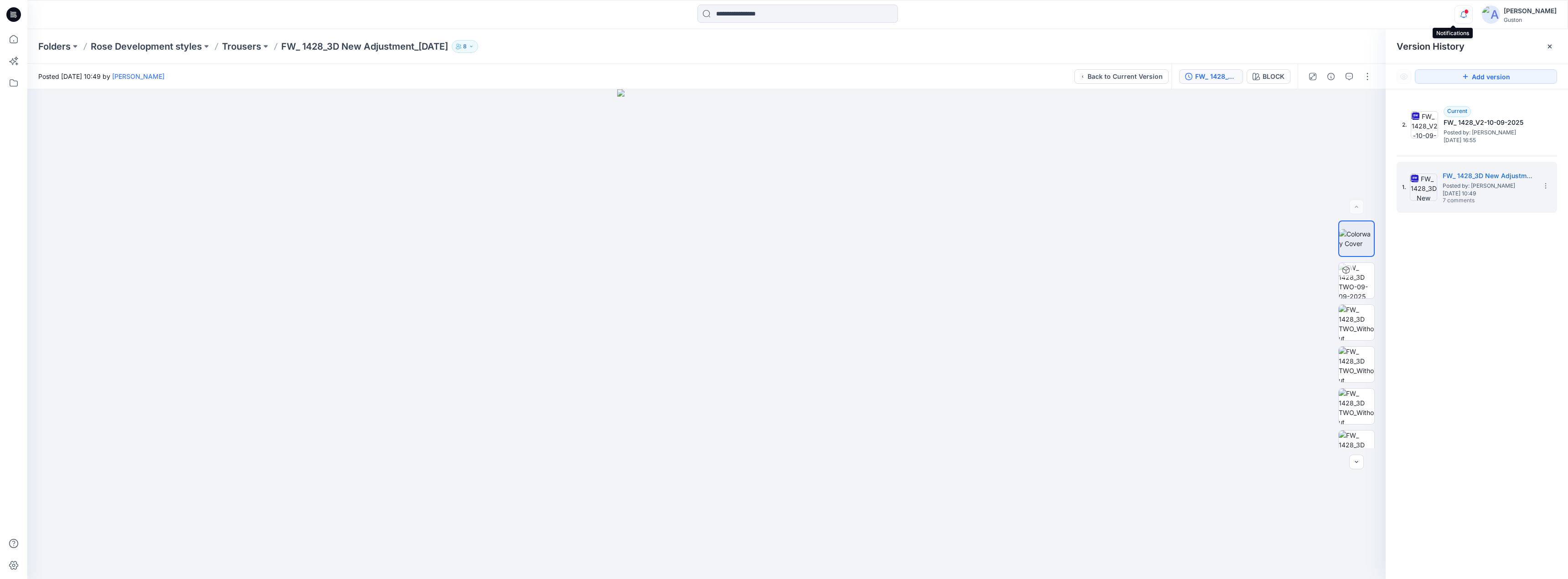
click at [1455, 18] on icon "button" at bounding box center [1463, 15] width 17 height 18
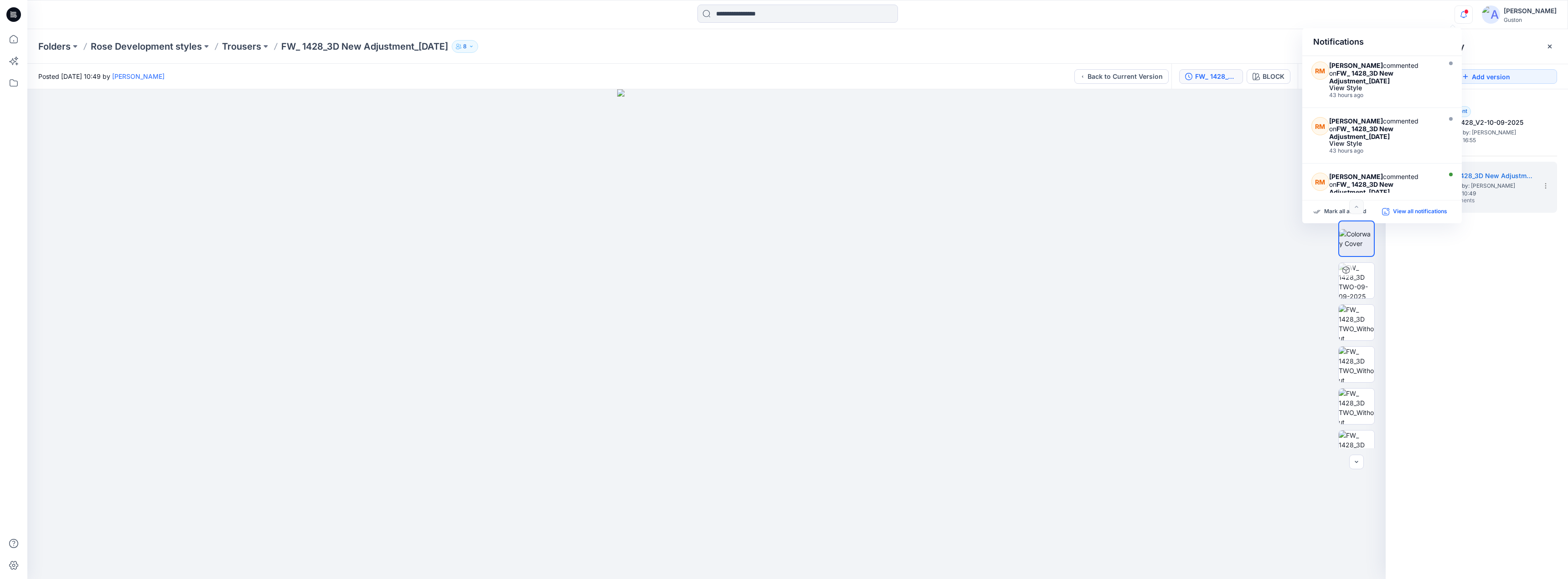
click at [1418, 213] on p "View all notifications" at bounding box center [1419, 211] width 54 height 8
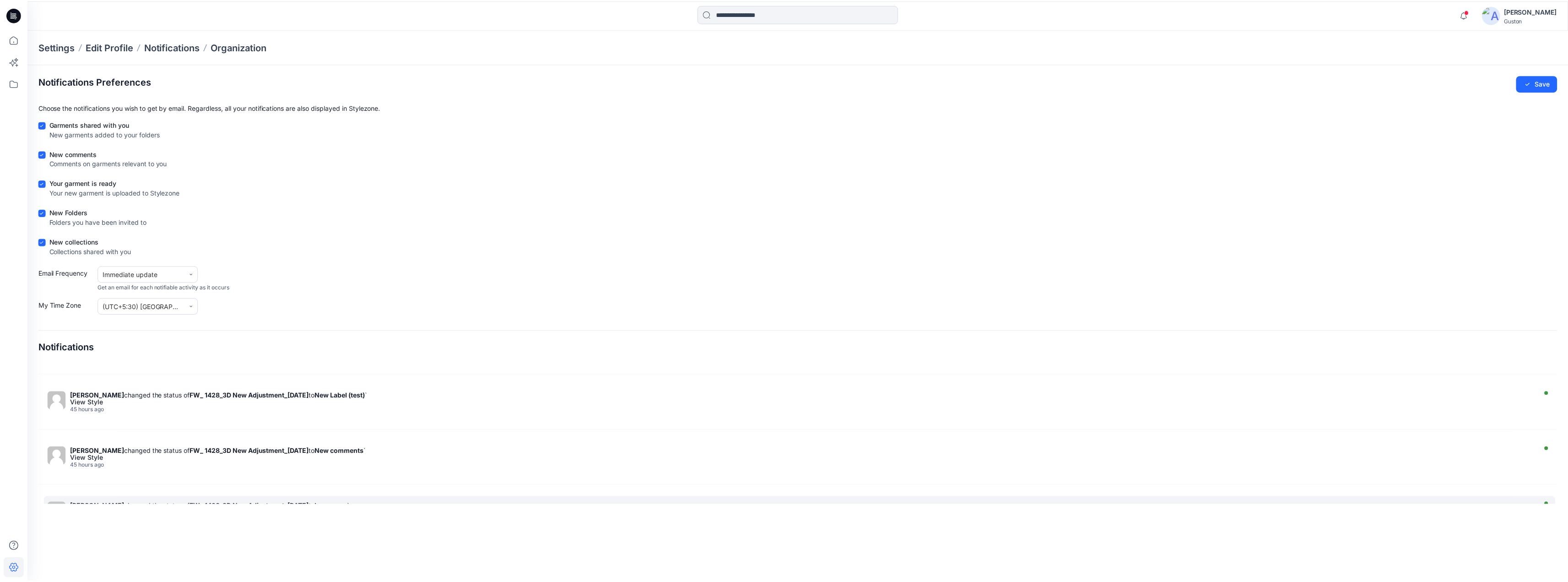
scroll to position [458, 0]
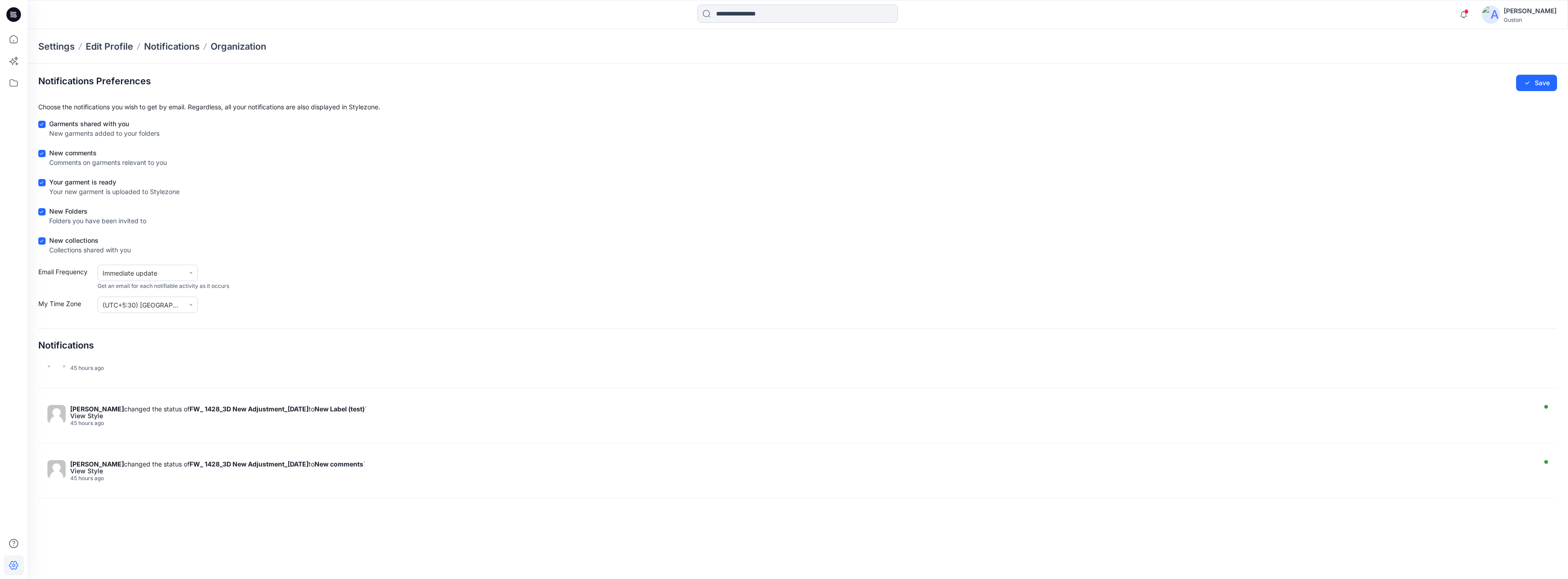
click at [17, 14] on icon at bounding box center [13, 15] width 15 height 15
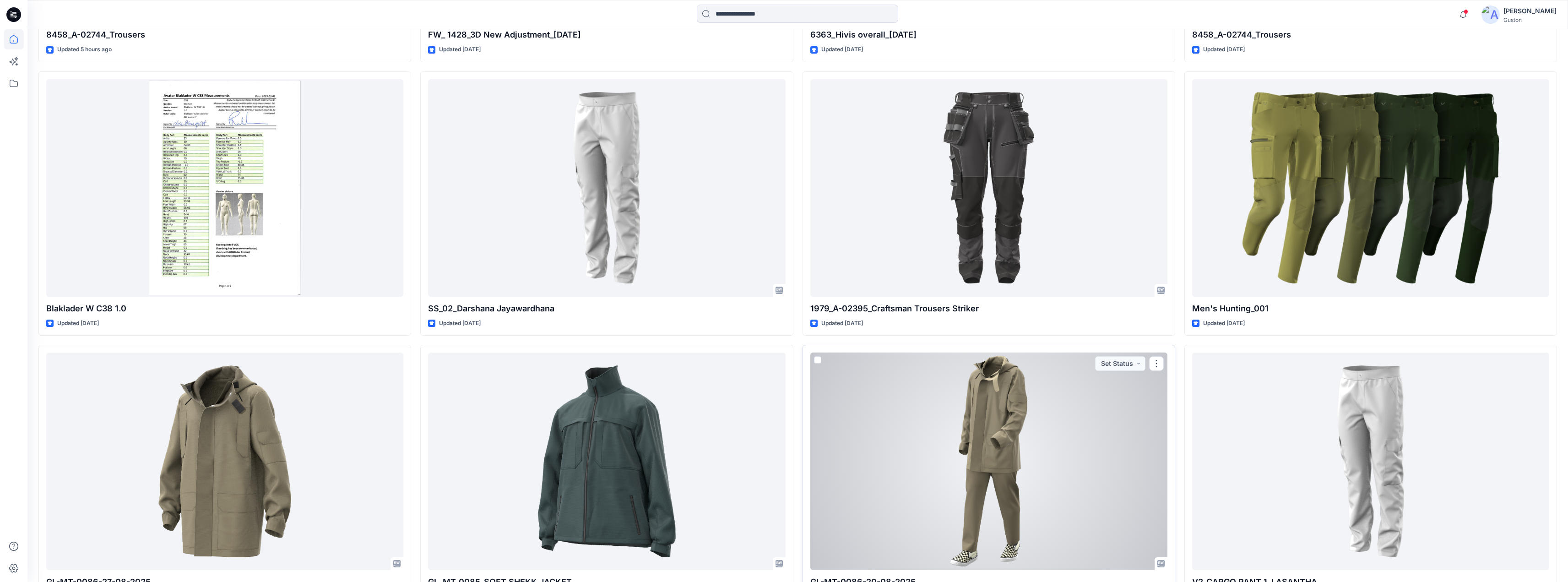
scroll to position [627, 0]
